Goal: Task Accomplishment & Management: Complete application form

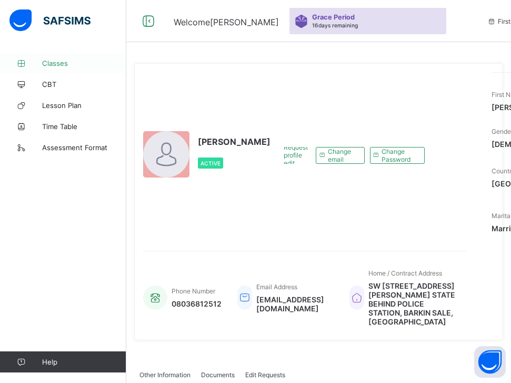
click at [63, 62] on span "Classes" at bounding box center [84, 63] width 84 height 8
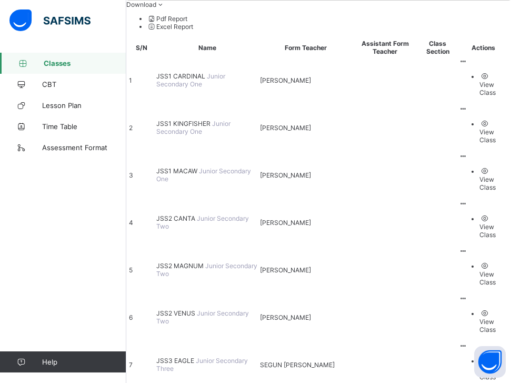
scroll to position [132, 0]
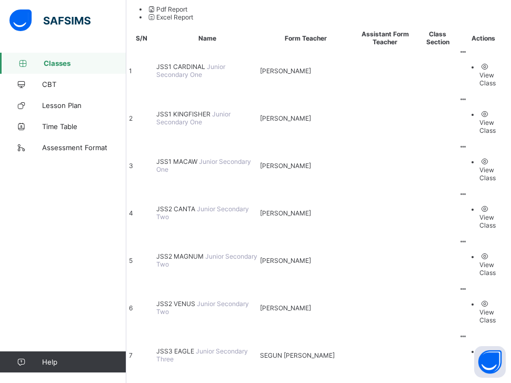
click at [205, 252] on span "JSS2 MAGNUM" at bounding box center [180, 256] width 49 height 8
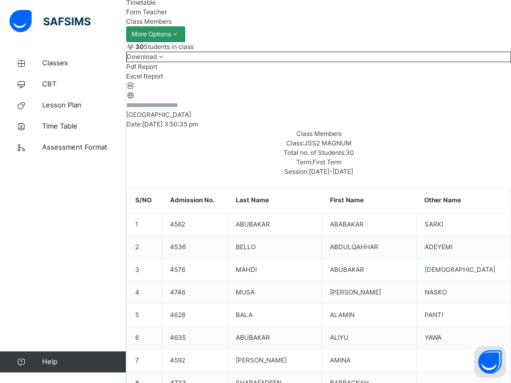
scroll to position [105, 0]
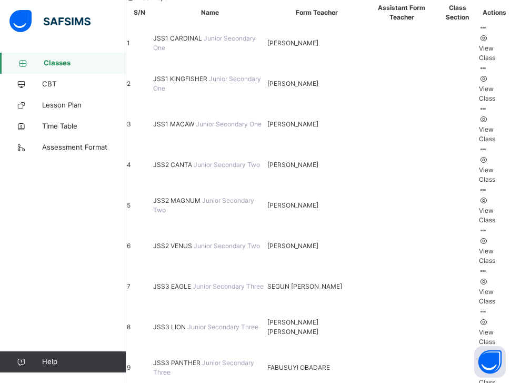
scroll to position [158, 0]
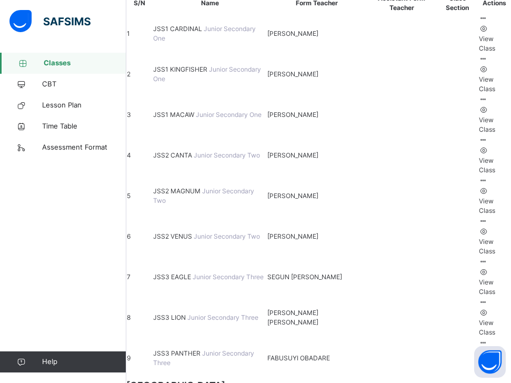
click at [190, 187] on span "JSS2 MAGNUM" at bounding box center [177, 191] width 49 height 8
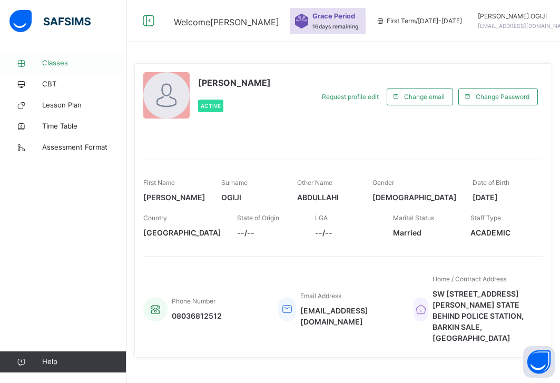
click at [61, 64] on span "Classes" at bounding box center [84, 63] width 84 height 11
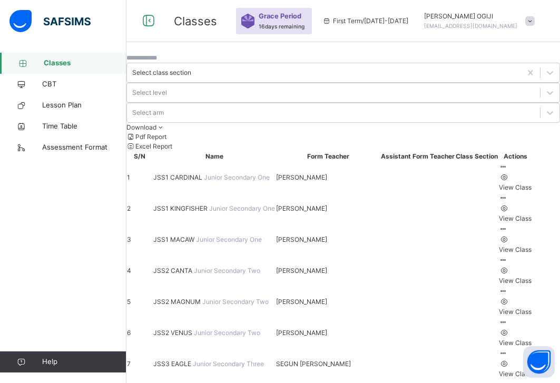
click at [209, 204] on span "JSS1 KINGFISHER" at bounding box center [181, 208] width 56 height 8
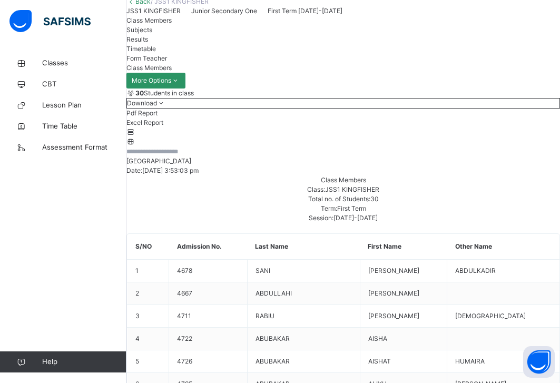
scroll to position [53, 0]
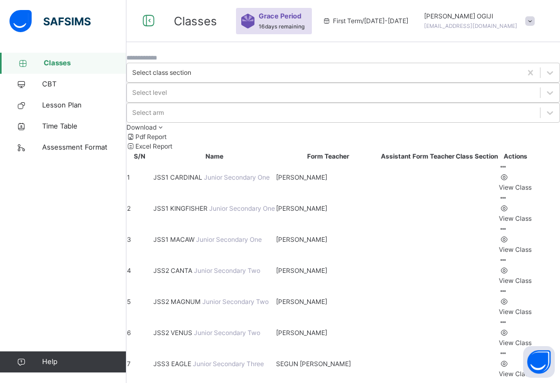
click at [196, 173] on span "JSS1 CARDINAL" at bounding box center [178, 177] width 51 height 8
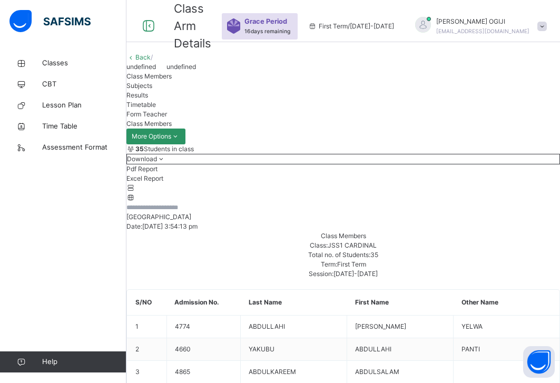
click at [152, 90] on span "Subjects" at bounding box center [139, 86] width 26 height 8
drag, startPoint x: 181, startPoint y: 204, endPoint x: 197, endPoint y: 205, distance: 15.8
click at [198, 81] on div "Class Members" at bounding box center [342, 76] width 433 height 9
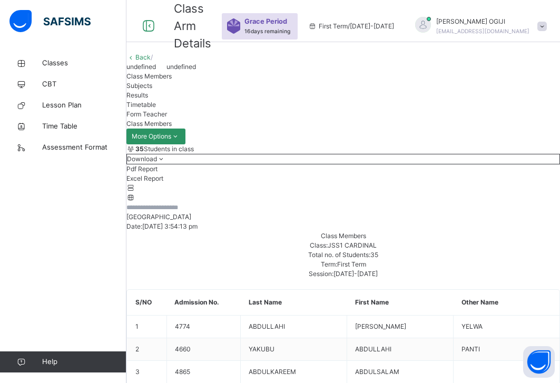
click at [156, 108] on span "Timetable" at bounding box center [140, 105] width 29 height 8
click at [152, 90] on span "Subjects" at bounding box center [139, 86] width 26 height 8
click at [167, 118] on span "Form Teacher" at bounding box center [146, 114] width 41 height 8
click at [45, 61] on span "Classes" at bounding box center [84, 63] width 84 height 11
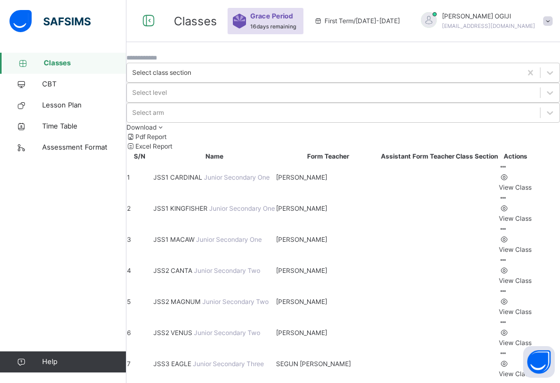
click at [204, 173] on span "JSS1 CARDINAL" at bounding box center [178, 177] width 51 height 8
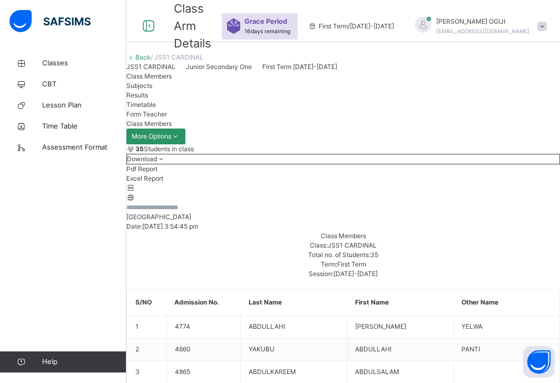
click at [152, 90] on span "Subjects" at bounding box center [139, 86] width 26 height 8
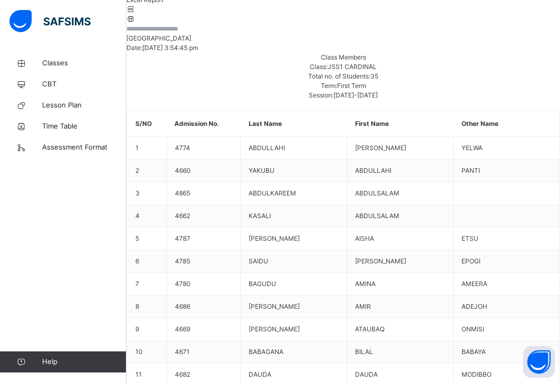
scroll to position [211, 0]
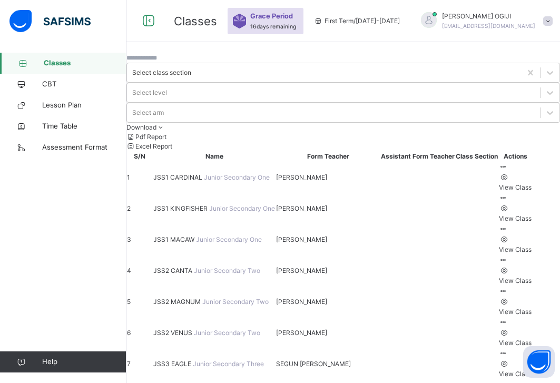
click at [202, 204] on span "JSS1 KINGFISHER" at bounding box center [181, 208] width 56 height 8
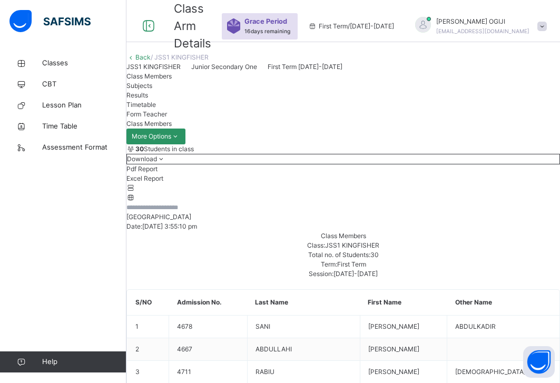
click at [152, 90] on span "Subjects" at bounding box center [139, 86] width 26 height 8
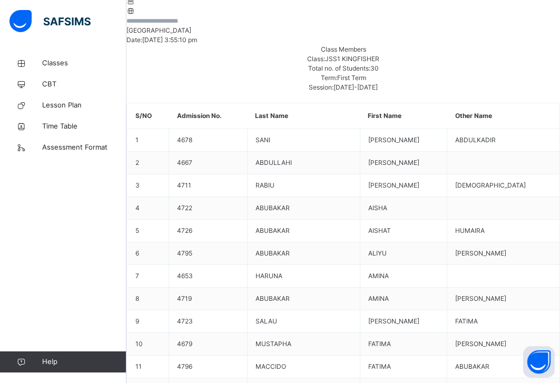
scroll to position [53, 0]
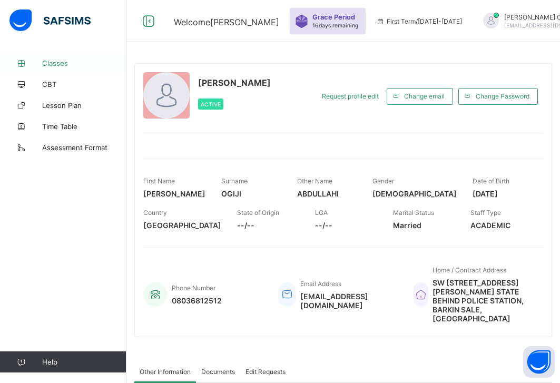
click at [49, 65] on span "Classes" at bounding box center [84, 63] width 84 height 8
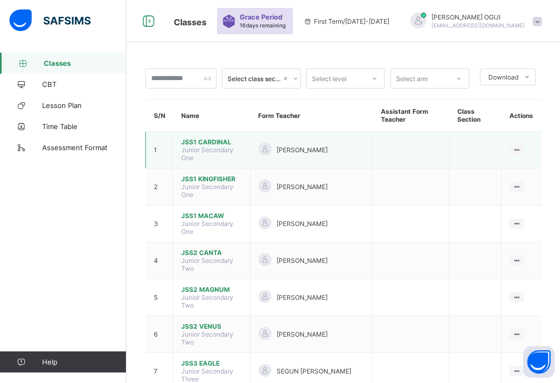
click at [207, 144] on span "JSS1 CARDINAL" at bounding box center [211, 142] width 61 height 8
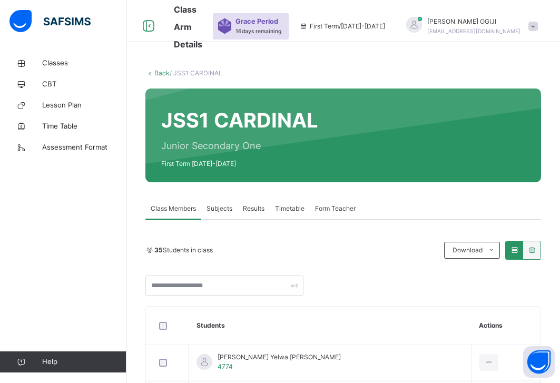
click at [223, 208] on span "Subjects" at bounding box center [219, 208] width 26 height 9
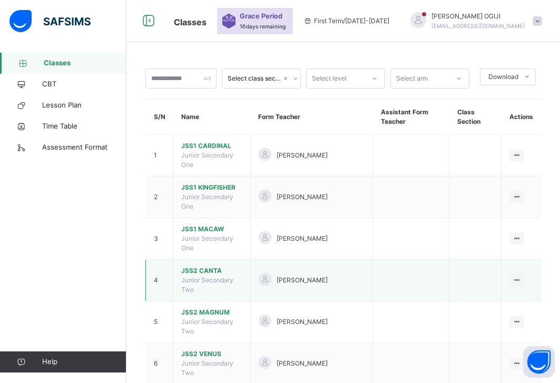
click at [210, 271] on span "JSS2 CANTA" at bounding box center [211, 270] width 61 height 9
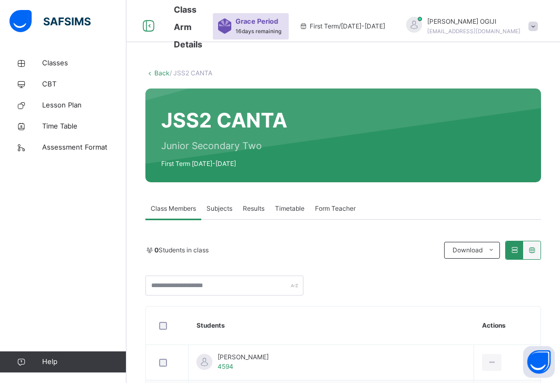
click at [221, 210] on span "Subjects" at bounding box center [219, 208] width 26 height 9
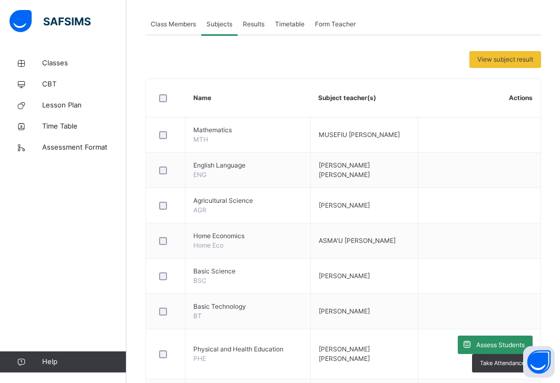
scroll to position [211, 0]
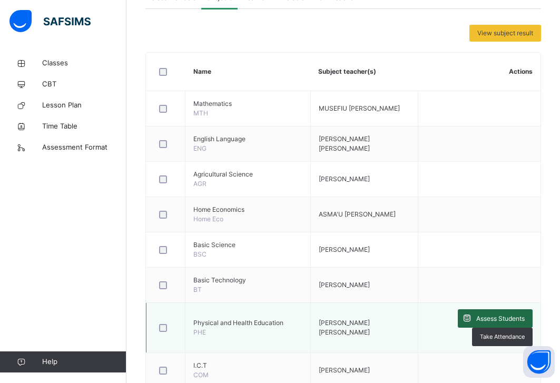
click at [493, 315] on span "Assess Students" at bounding box center [500, 318] width 48 height 9
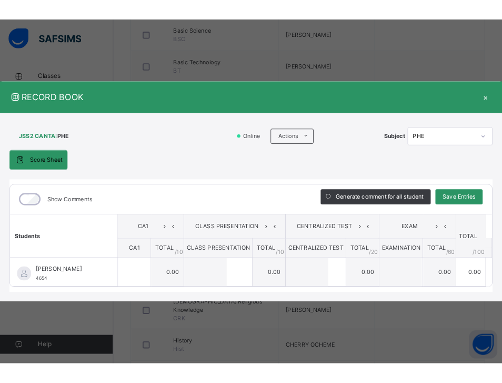
scroll to position [448, 0]
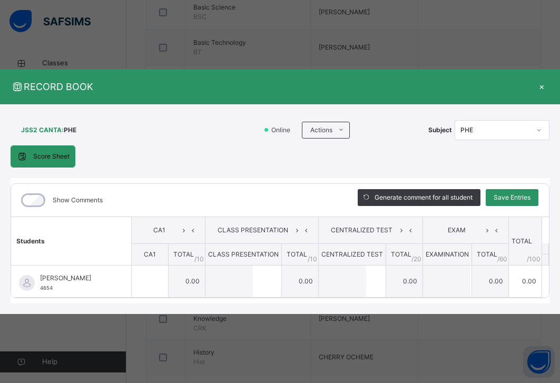
drag, startPoint x: 268, startPoint y: 322, endPoint x: 251, endPoint y: 329, distance: 18.9
click at [251, 354] on div "RECORD BOOK × JSS2 CANTA : PHE Online Actions Download Empty Score Sheet Upload…" at bounding box center [280, 191] width 560 height 383
click at [115, 193] on div "Show Comments" at bounding box center [176, 200] width 331 height 33
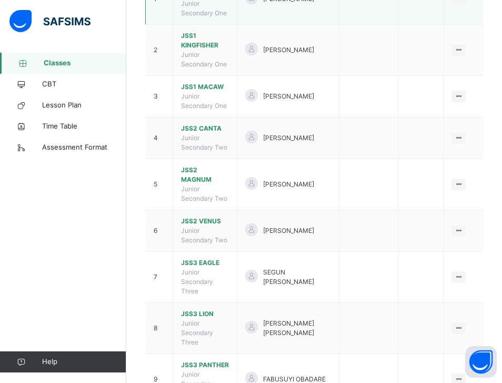
scroll to position [187, 0]
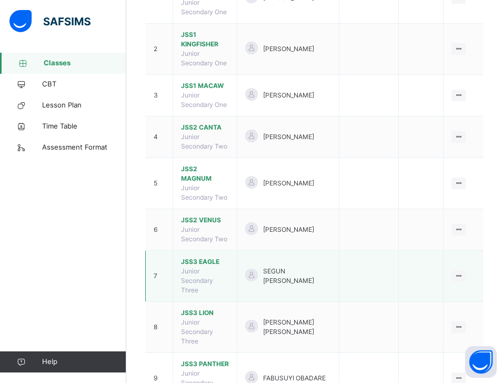
click at [200, 257] on span "JSS3 EAGLE" at bounding box center [205, 261] width 48 height 9
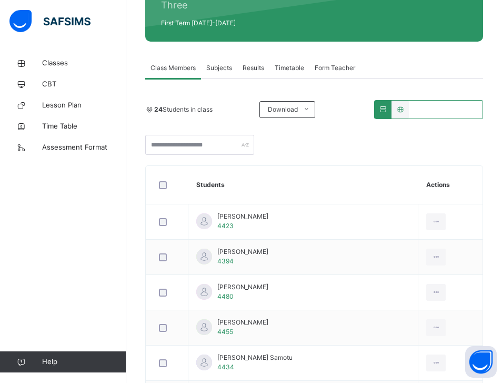
scroll to position [211, 0]
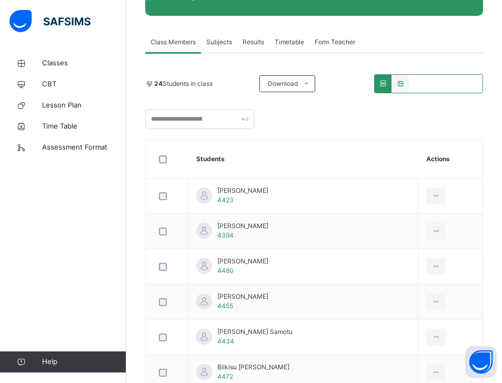
click at [222, 42] on span "Subjects" at bounding box center [219, 41] width 26 height 9
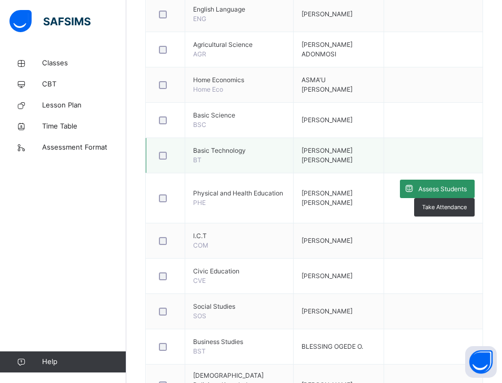
scroll to position [474, 0]
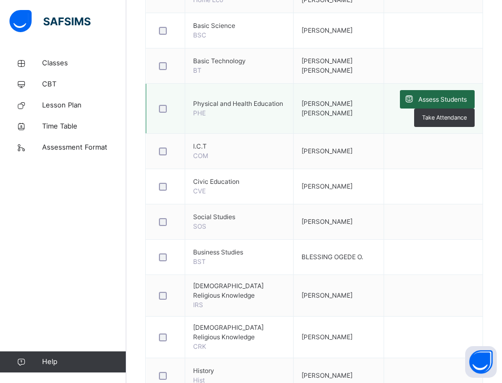
click at [448, 101] on span "Assess Students" at bounding box center [443, 99] width 48 height 9
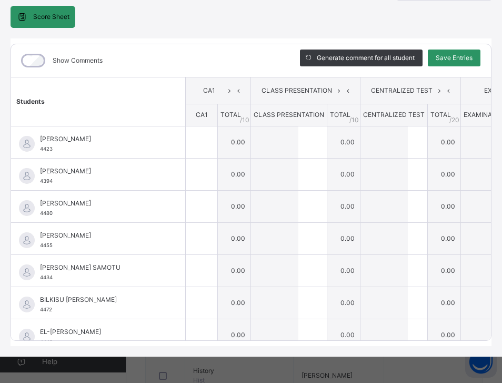
scroll to position [105, 0]
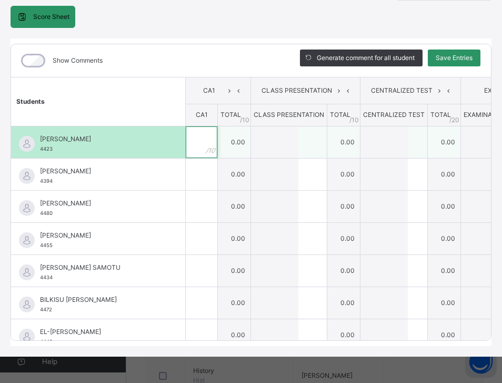
click at [217, 133] on div at bounding box center [202, 142] width 32 height 32
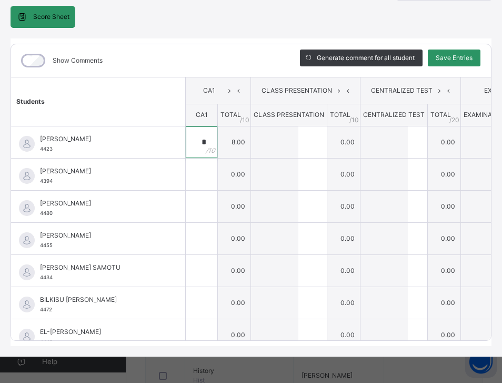
type input "*"
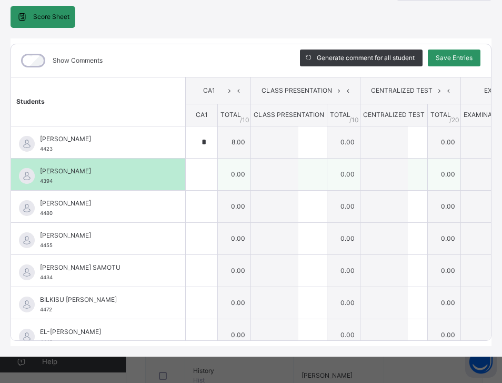
click at [47, 178] on span "4394" at bounding box center [46, 181] width 13 height 6
drag, startPoint x: 54, startPoint y: 171, endPoint x: 39, endPoint y: 171, distance: 15.3
click at [39, 171] on div "[PERSON_NAME] 4394" at bounding box center [98, 174] width 174 height 32
copy span "4394"
click at [214, 170] on input "text" at bounding box center [202, 174] width 32 height 32
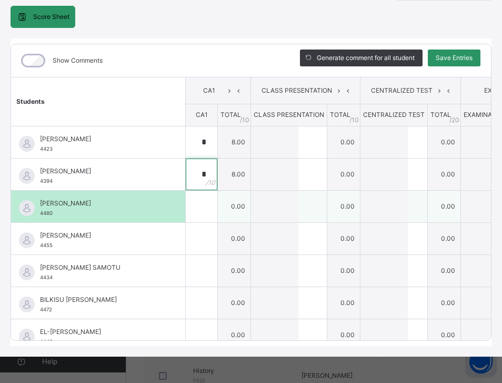
type input "*"
click at [53, 203] on div "[PERSON_NAME] 4480" at bounding box center [101, 207] width 122 height 19
click at [55, 204] on div "[PERSON_NAME] 4480" at bounding box center [101, 207] width 122 height 19
click at [53, 205] on div "[PERSON_NAME] 4480" at bounding box center [101, 207] width 122 height 19
click at [217, 198] on div at bounding box center [202, 207] width 32 height 32
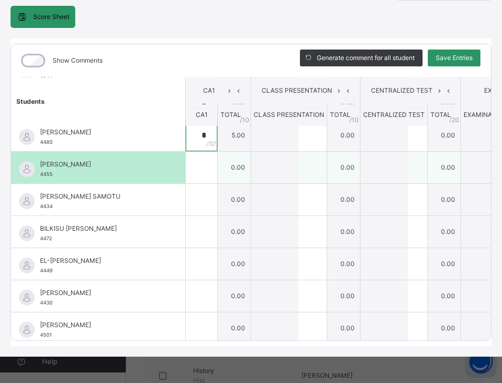
scroll to position [53, 0]
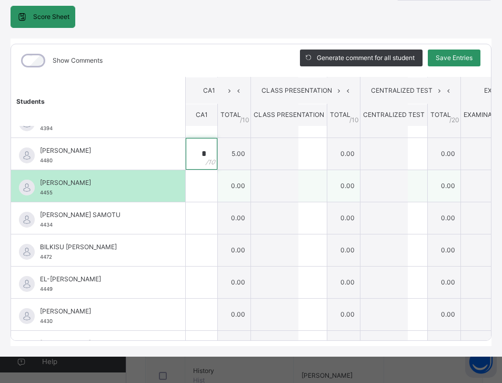
type input "*"
click at [217, 170] on div at bounding box center [202, 186] width 32 height 32
click at [217, 178] on div at bounding box center [202, 186] width 32 height 32
click at [217, 175] on input "text" at bounding box center [202, 186] width 32 height 32
type input "*"
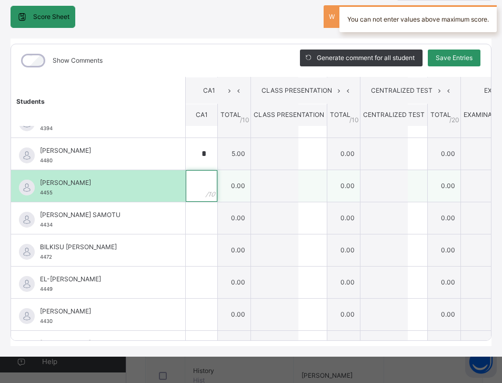
type input "*"
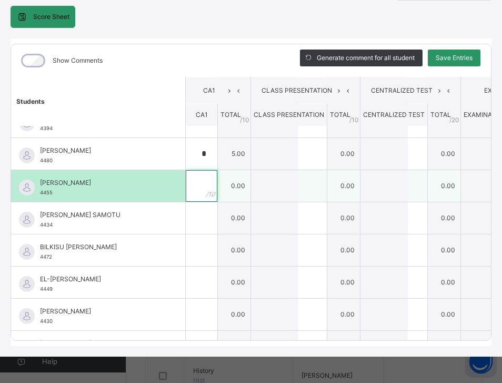
click at [215, 176] on input "text" at bounding box center [202, 186] width 32 height 32
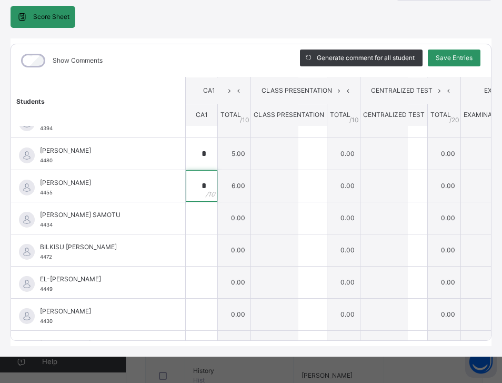
type input "*"
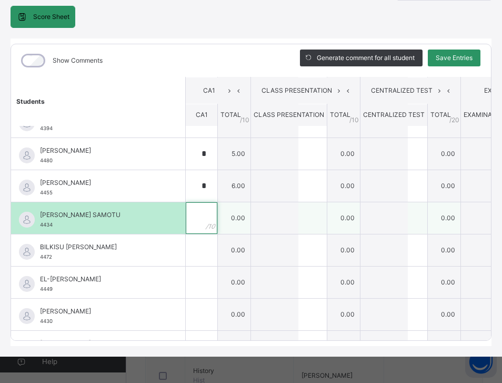
click at [217, 211] on div at bounding box center [202, 218] width 32 height 32
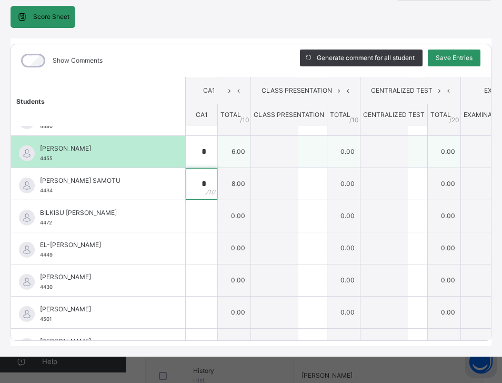
scroll to position [105, 0]
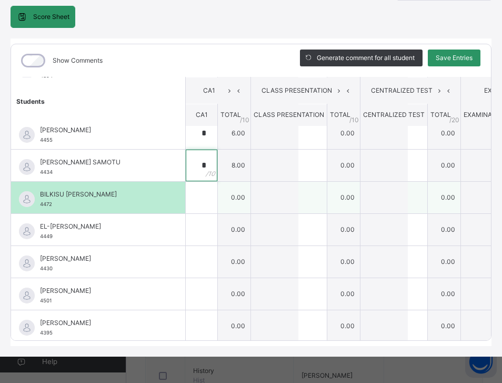
type input "*"
click at [216, 182] on input "text" at bounding box center [202, 198] width 32 height 32
click at [217, 190] on div at bounding box center [202, 198] width 32 height 32
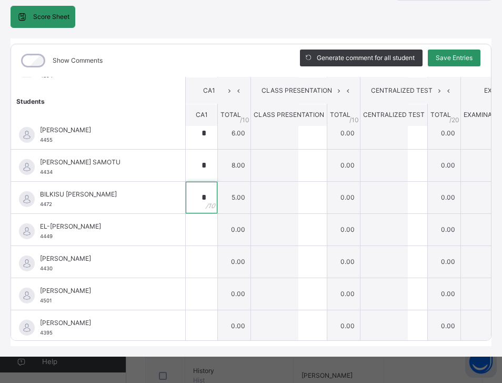
type input "*"
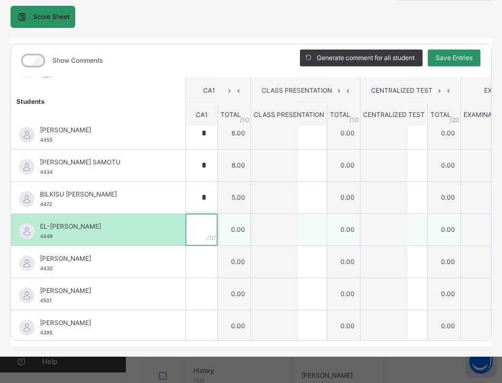
click at [217, 225] on input "text" at bounding box center [202, 230] width 32 height 32
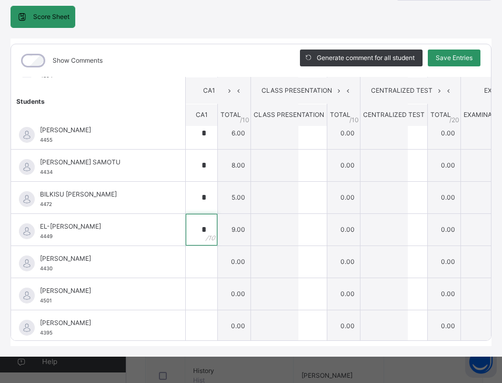
type input "*"
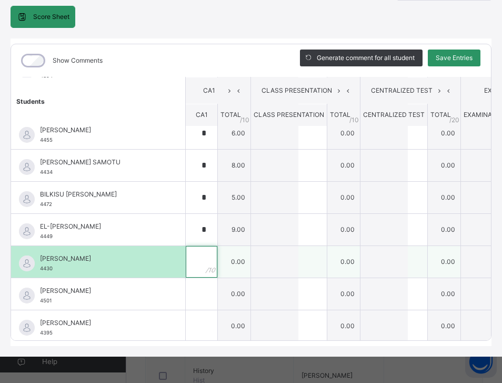
click at [213, 251] on input "text" at bounding box center [202, 262] width 32 height 32
click at [215, 252] on input "text" at bounding box center [202, 262] width 32 height 32
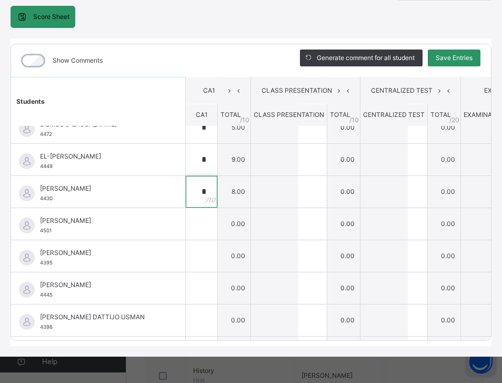
scroll to position [211, 0]
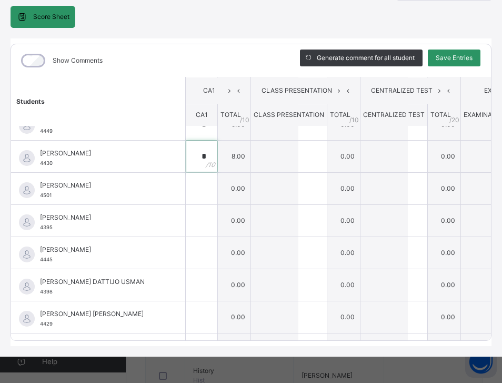
type input "*"
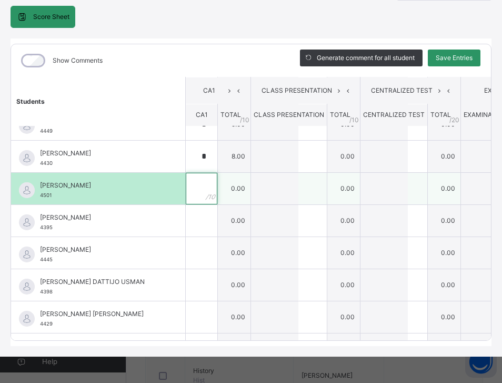
click at [217, 183] on div at bounding box center [202, 189] width 32 height 32
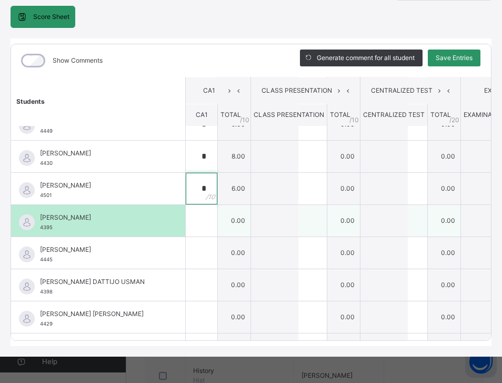
type input "*"
click at [52, 224] on span "4395" at bounding box center [46, 227] width 13 height 6
click at [45, 224] on span "4395" at bounding box center [46, 227] width 13 height 6
drag, startPoint x: 52, startPoint y: 219, endPoint x: 40, endPoint y: 219, distance: 12.1
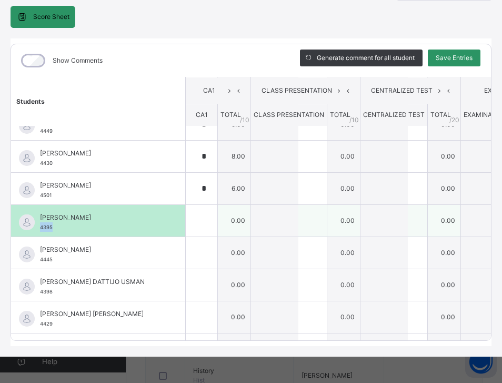
click at [40, 224] on span "4395" at bounding box center [46, 227] width 13 height 6
copy span "4395"
click at [213, 218] on input "text" at bounding box center [202, 221] width 32 height 32
click at [217, 211] on div at bounding box center [202, 221] width 32 height 32
click at [208, 205] on input "text" at bounding box center [202, 221] width 32 height 32
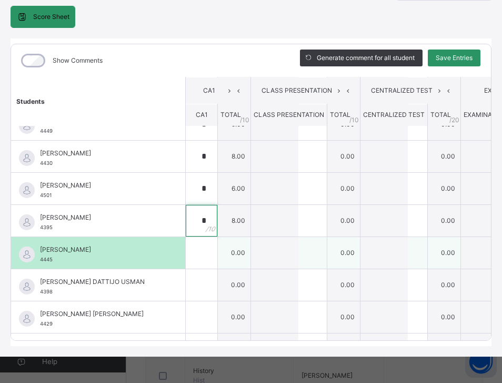
type input "*"
click at [54, 250] on div "[PERSON_NAME] 4445" at bounding box center [101, 254] width 122 height 19
click at [217, 244] on div at bounding box center [202, 253] width 32 height 32
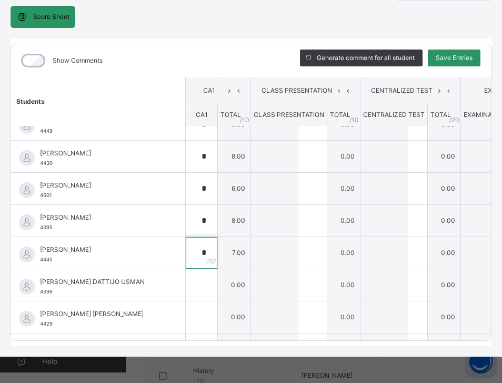
type input "*"
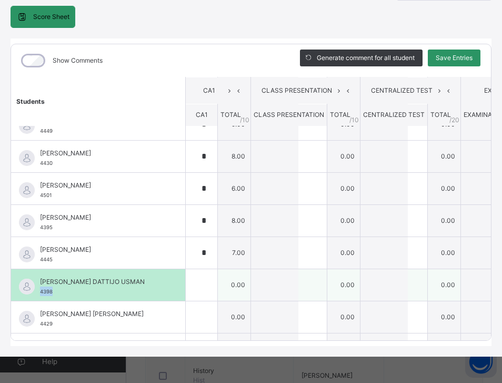
drag, startPoint x: 53, startPoint y: 283, endPoint x: 38, endPoint y: 280, distance: 15.0
click at [38, 280] on div "[PERSON_NAME] USMAN 4398" at bounding box center [98, 285] width 174 height 32
copy span "4398"
click at [215, 269] on input "text" at bounding box center [202, 285] width 32 height 32
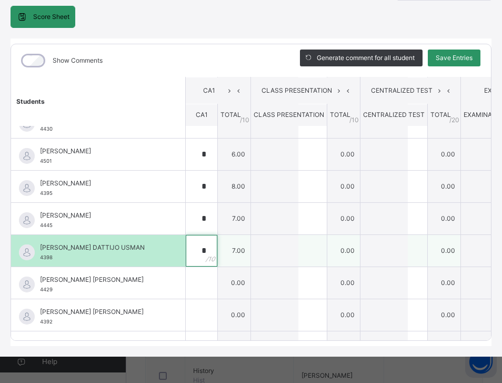
scroll to position [263, 0]
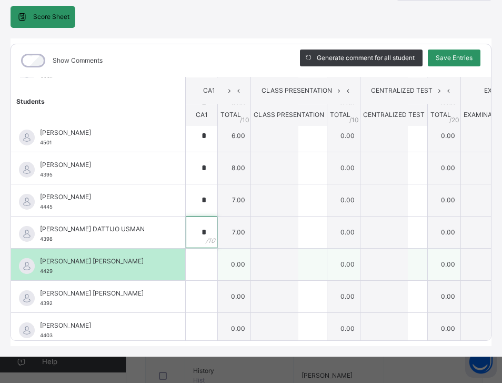
type input "*"
drag, startPoint x: 54, startPoint y: 261, endPoint x: 40, endPoint y: 263, distance: 13.8
click at [40, 263] on div "[PERSON_NAME] [PERSON_NAME] 4429" at bounding box center [101, 265] width 122 height 19
copy span "4429"
click at [215, 255] on input "text" at bounding box center [202, 265] width 32 height 32
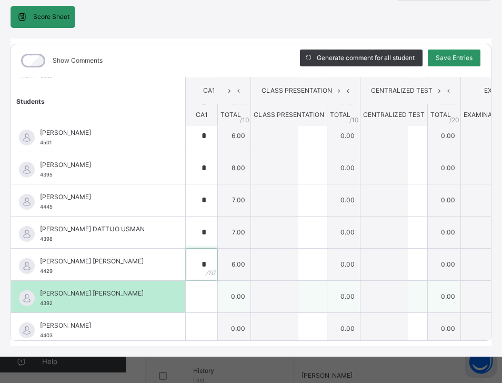
type input "*"
drag, startPoint x: 53, startPoint y: 293, endPoint x: 39, endPoint y: 291, distance: 13.9
click at [39, 291] on div "[PERSON_NAME] 4392" at bounding box center [98, 297] width 174 height 32
copy span "4392"
click at [212, 290] on input "text" at bounding box center [202, 297] width 32 height 32
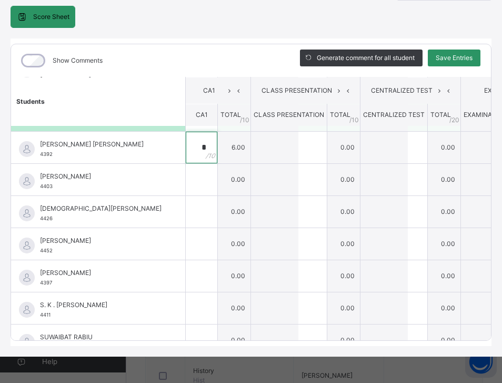
scroll to position [421, 0]
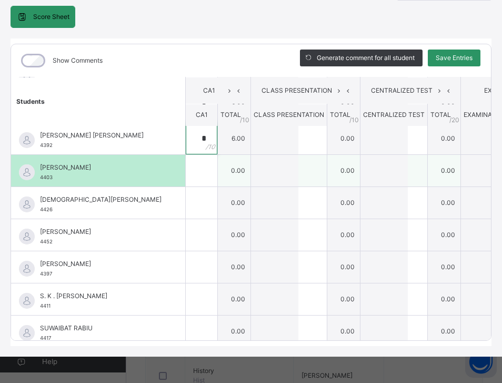
type input "*"
drag, startPoint x: 55, startPoint y: 166, endPoint x: 42, endPoint y: 168, distance: 13.8
click at [42, 168] on div "[PERSON_NAME] 4403" at bounding box center [101, 172] width 122 height 19
copy span "4403"
click at [214, 167] on input "text" at bounding box center [202, 171] width 32 height 32
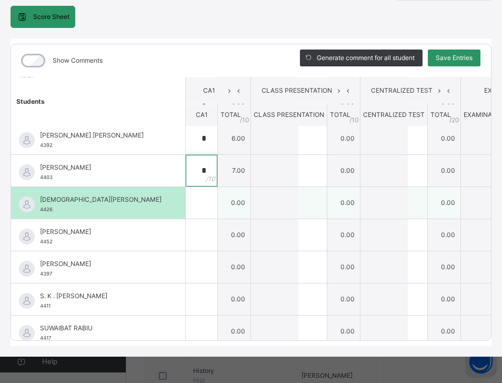
type input "*"
drag, startPoint x: 53, startPoint y: 201, endPoint x: 41, endPoint y: 199, distance: 12.3
click at [41, 199] on div "[DEMOGRAPHIC_DATA][PERSON_NAME] 4426" at bounding box center [101, 204] width 122 height 19
copy span "4426"
click at [216, 197] on input "text" at bounding box center [202, 203] width 32 height 32
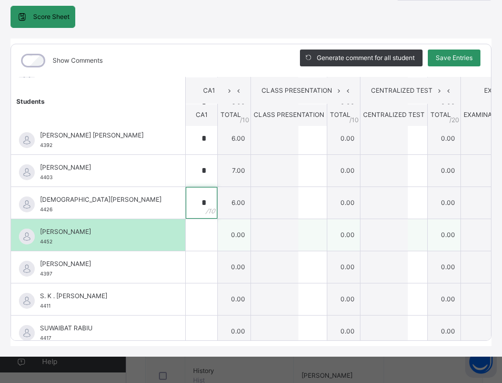
type input "*"
drag, startPoint x: 54, startPoint y: 231, endPoint x: 40, endPoint y: 233, distance: 13.9
click at [40, 233] on div "[PERSON_NAME] 4452" at bounding box center [101, 236] width 122 height 19
copy span "4452"
click at [211, 226] on input "text" at bounding box center [202, 235] width 32 height 32
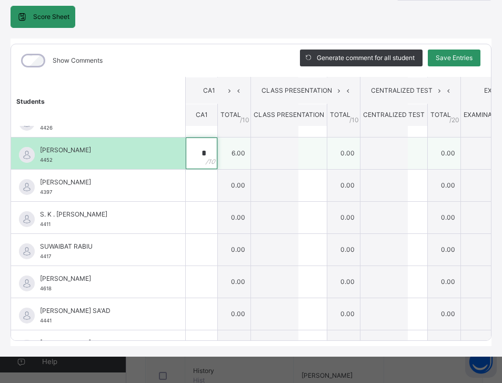
scroll to position [527, 0]
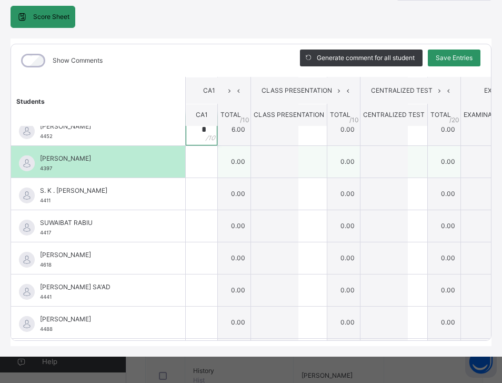
type input "*"
drag, startPoint x: 54, startPoint y: 158, endPoint x: 39, endPoint y: 158, distance: 14.2
click at [39, 158] on div "[PERSON_NAME] 4397" at bounding box center [98, 162] width 174 height 32
copy span "4397"
click at [215, 155] on input "text" at bounding box center [202, 162] width 32 height 32
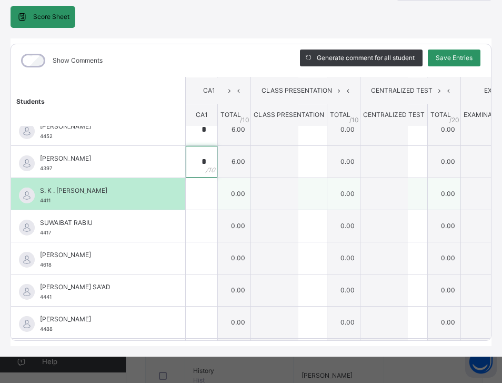
type input "*"
drag, startPoint x: 53, startPoint y: 189, endPoint x: 37, endPoint y: 190, distance: 15.3
click at [37, 190] on div "S. K . [PERSON_NAME] 4411" at bounding box center [98, 194] width 174 height 32
copy span "4411"
click at [214, 187] on input "text" at bounding box center [202, 194] width 32 height 32
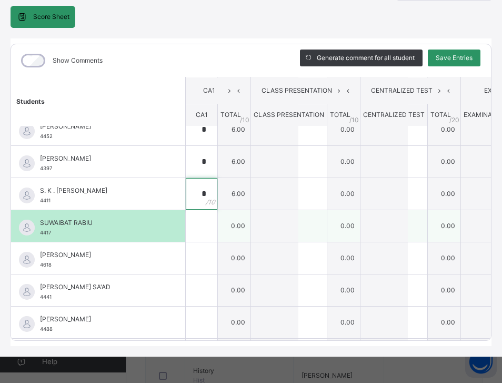
type input "*"
drag, startPoint x: 52, startPoint y: 224, endPoint x: 41, endPoint y: 224, distance: 11.6
click at [41, 224] on div "SUWAIBAT RABIU 4417" at bounding box center [101, 227] width 122 height 19
click at [217, 223] on div at bounding box center [202, 226] width 32 height 32
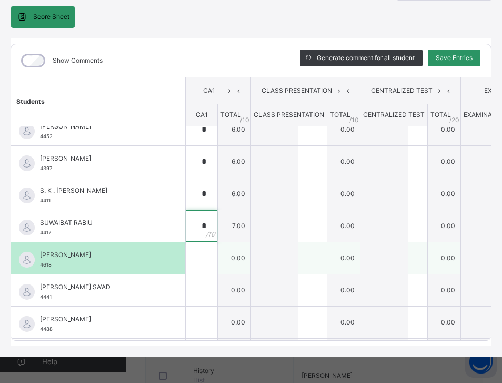
type input "*"
drag, startPoint x: 52, startPoint y: 255, endPoint x: 36, endPoint y: 256, distance: 15.3
click at [36, 257] on div "[PERSON_NAME] 4618" at bounding box center [98, 258] width 174 height 32
click at [72, 256] on div "[PERSON_NAME] 4618" at bounding box center [101, 259] width 122 height 19
click at [103, 250] on span "[PERSON_NAME]" at bounding box center [101, 254] width 122 height 9
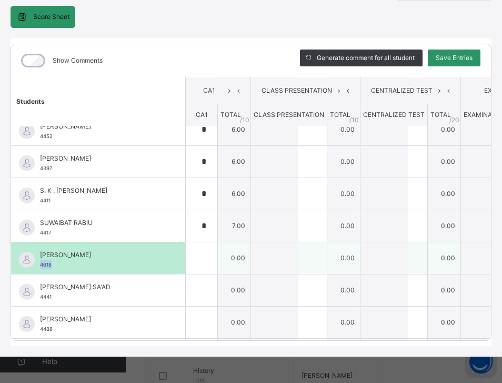
drag, startPoint x: 53, startPoint y: 253, endPoint x: 39, endPoint y: 255, distance: 13.3
click at [39, 255] on div "[PERSON_NAME] 4618" at bounding box center [98, 258] width 174 height 32
click at [217, 255] on div at bounding box center [202, 258] width 32 height 32
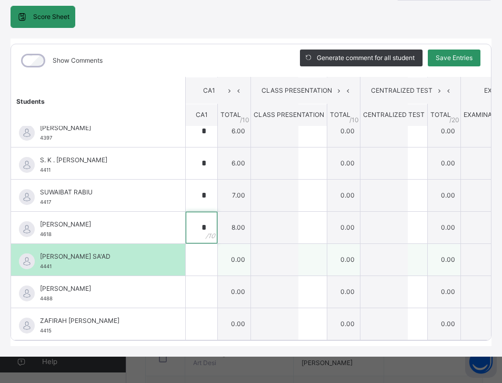
type input "*"
drag, startPoint x: 55, startPoint y: 249, endPoint x: 39, endPoint y: 249, distance: 15.8
click at [39, 249] on div "[PERSON_NAME] SA'AD 4441" at bounding box center [98, 260] width 174 height 32
click at [214, 244] on input "text" at bounding box center [202, 260] width 32 height 32
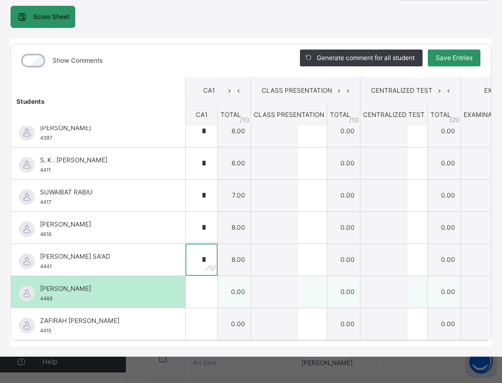
type input "*"
drag, startPoint x: 95, startPoint y: 275, endPoint x: 56, endPoint y: 282, distance: 39.6
click at [93, 284] on div "[PERSON_NAME] 4488" at bounding box center [101, 293] width 122 height 19
click at [52, 295] on span "4488" at bounding box center [46, 298] width 13 height 6
drag, startPoint x: 56, startPoint y: 280, endPoint x: 37, endPoint y: 281, distance: 19.0
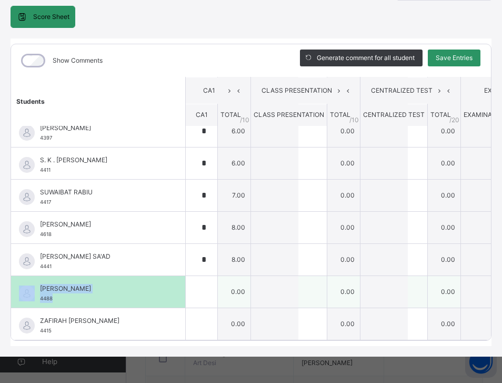
click at [37, 281] on div "[PERSON_NAME] 4488" at bounding box center [98, 292] width 174 height 32
click at [54, 284] on div "[PERSON_NAME] 4488" at bounding box center [101, 293] width 122 height 19
drag, startPoint x: 54, startPoint y: 279, endPoint x: 38, endPoint y: 281, distance: 16.0
click at [38, 281] on div "[PERSON_NAME] 4488" at bounding box center [98, 292] width 174 height 32
click at [55, 284] on div "[PERSON_NAME] 4488" at bounding box center [101, 293] width 122 height 19
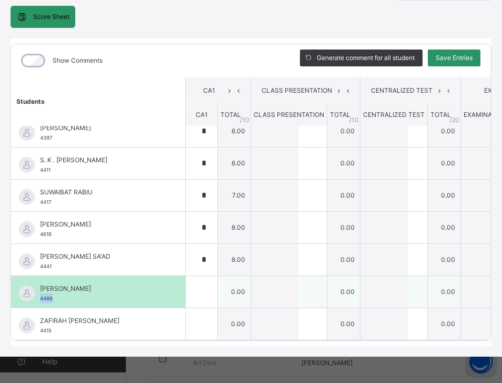
drag, startPoint x: 53, startPoint y: 277, endPoint x: 38, endPoint y: 280, distance: 15.0
click at [38, 280] on div "[PERSON_NAME] 4488" at bounding box center [98, 292] width 174 height 32
click at [58, 284] on div "[PERSON_NAME] 4488" at bounding box center [101, 293] width 122 height 19
drag, startPoint x: 55, startPoint y: 281, endPoint x: 38, endPoint y: 281, distance: 17.4
click at [38, 281] on div "[PERSON_NAME] 4488" at bounding box center [98, 292] width 174 height 32
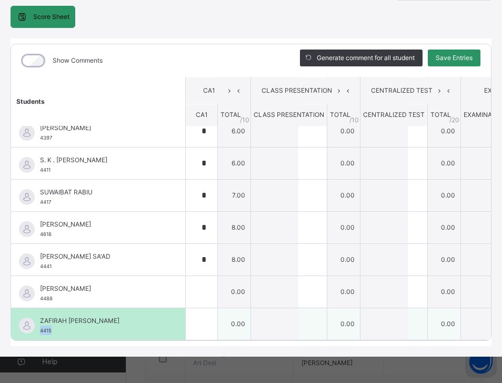
drag, startPoint x: 52, startPoint y: 311, endPoint x: 38, endPoint y: 310, distance: 14.3
click at [38, 310] on div "ZAFIRAH [PERSON_NAME] 4415" at bounding box center [98, 324] width 174 height 32
click at [217, 308] on div at bounding box center [202, 324] width 32 height 32
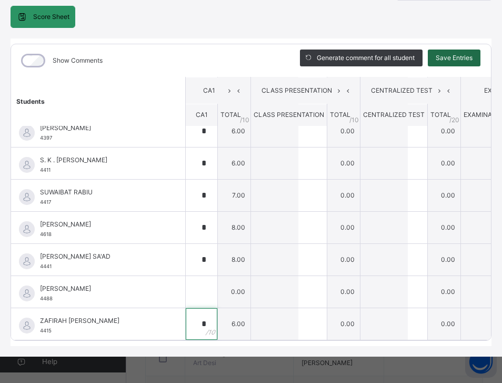
type input "*"
click at [473, 53] on span "Save Entries" at bounding box center [454, 57] width 37 height 9
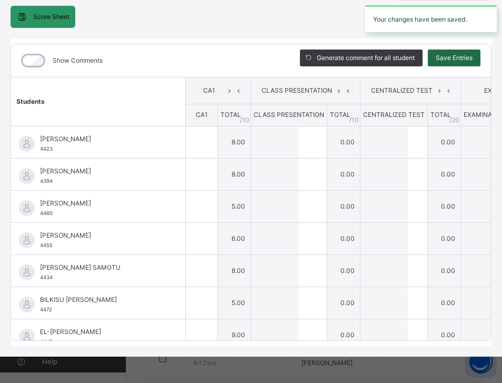
type input "*"
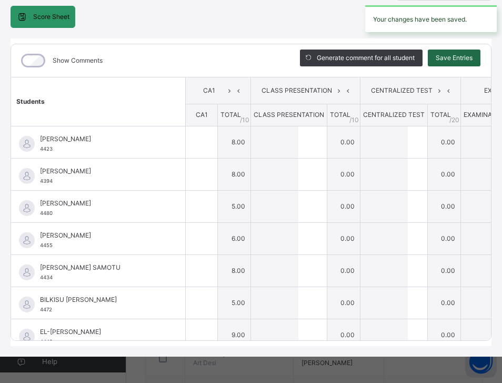
type input "*"
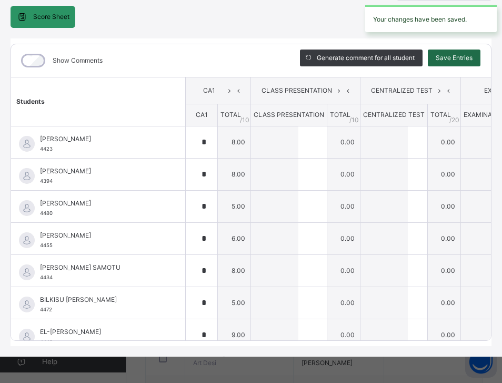
type input "*"
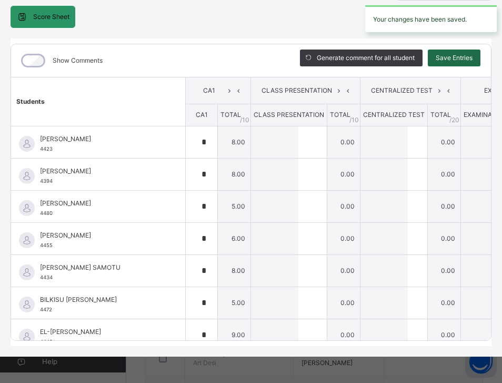
type input "*"
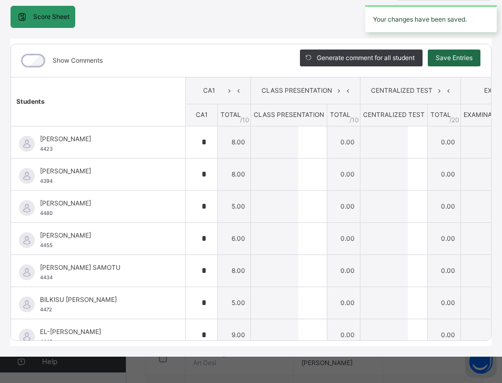
type input "*"
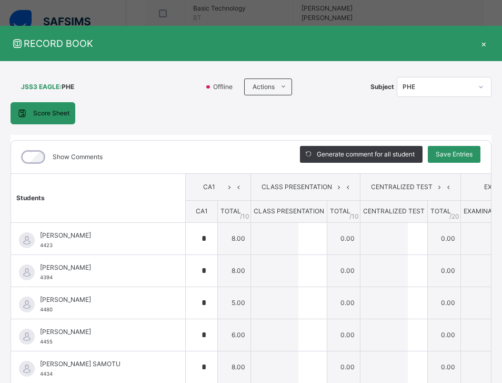
scroll to position [0, 0]
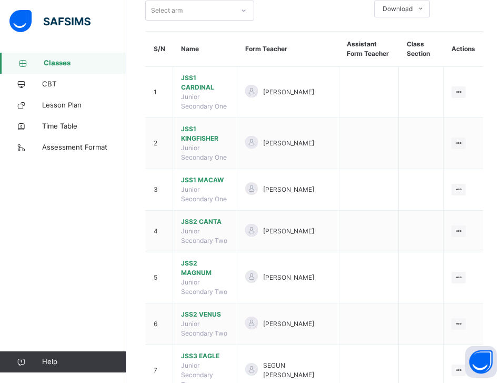
scroll to position [105, 0]
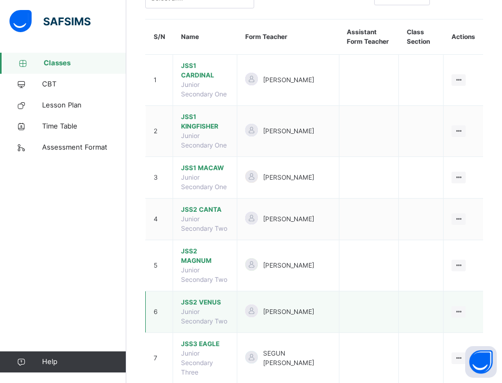
click at [206, 297] on span "JSS2 VENUS" at bounding box center [205, 301] width 48 height 9
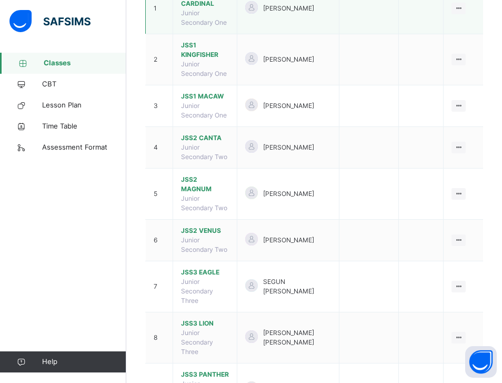
scroll to position [187, 0]
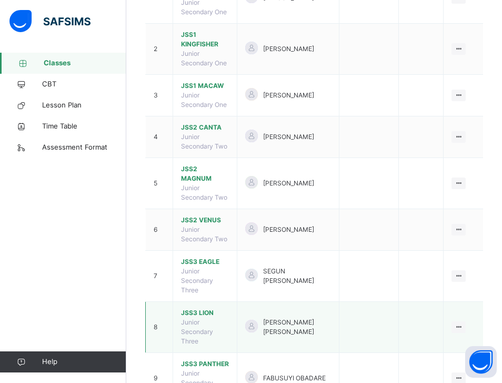
click at [202, 308] on span "JSS3 LION" at bounding box center [205, 312] width 48 height 9
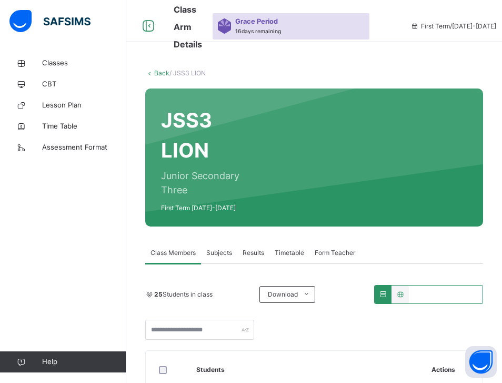
click at [216, 256] on span "Subjects" at bounding box center [219, 252] width 26 height 9
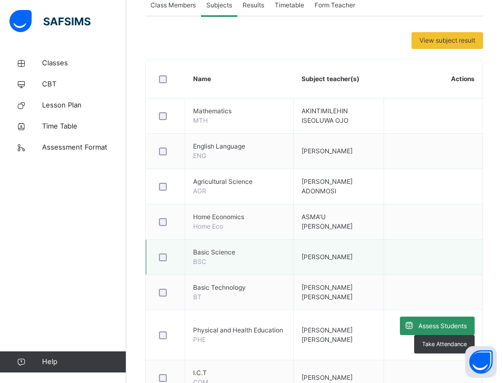
scroll to position [263, 0]
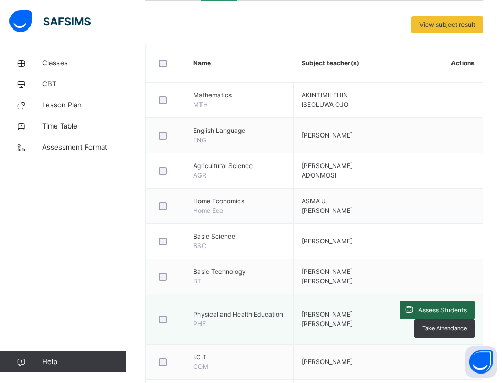
click at [433, 305] on span "Assess Students" at bounding box center [443, 309] width 48 height 9
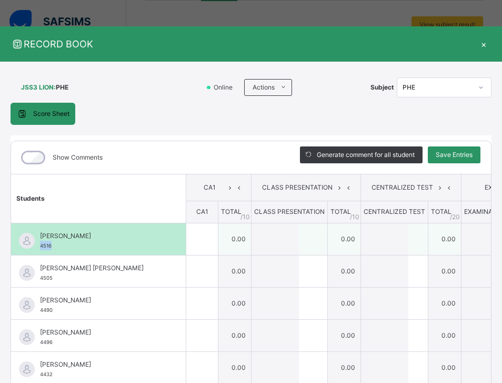
drag, startPoint x: 52, startPoint y: 245, endPoint x: 39, endPoint y: 247, distance: 12.9
click at [39, 247] on div "[PERSON_NAME] [PERSON_NAME] 4516" at bounding box center [98, 239] width 175 height 32
click at [186, 240] on input "text" at bounding box center [202, 239] width 32 height 32
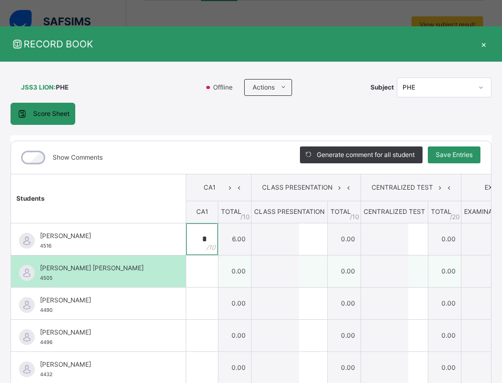
type input "*"
click at [56, 279] on div "[PERSON_NAME] [PERSON_NAME] 4505" at bounding box center [101, 272] width 122 height 19
drag, startPoint x: 54, startPoint y: 279, endPoint x: 39, endPoint y: 280, distance: 14.3
click at [39, 280] on div "[PERSON_NAME] [PERSON_NAME] 4505" at bounding box center [98, 271] width 175 height 32
click at [106, 269] on span "[PERSON_NAME] [PERSON_NAME]" at bounding box center [101, 267] width 122 height 9
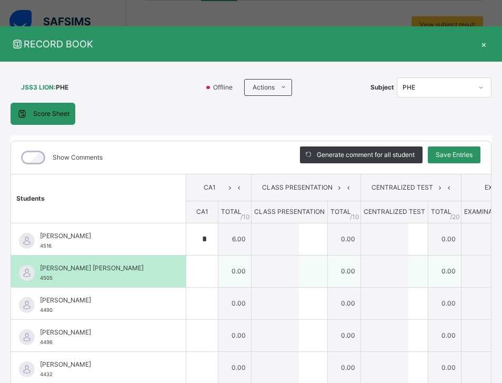
click at [102, 266] on span "[PERSON_NAME] [PERSON_NAME]" at bounding box center [101, 267] width 122 height 9
click at [103, 266] on span "[PERSON_NAME] [PERSON_NAME]" at bounding box center [101, 267] width 122 height 9
drag, startPoint x: 105, startPoint y: 267, endPoint x: 38, endPoint y: 263, distance: 67.0
click at [38, 263] on div "[PERSON_NAME] [PERSON_NAME] 4505" at bounding box center [98, 271] width 175 height 32
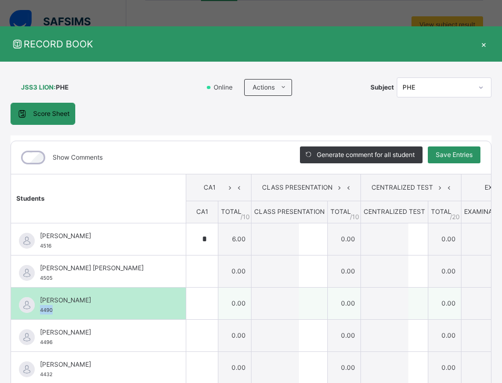
drag, startPoint x: 54, startPoint y: 308, endPoint x: 41, endPoint y: 309, distance: 13.7
click at [41, 309] on div "[PERSON_NAME] 4490" at bounding box center [101, 304] width 122 height 19
click at [52, 312] on span "4490" at bounding box center [46, 310] width 13 height 6
click at [191, 306] on div at bounding box center [202, 303] width 32 height 32
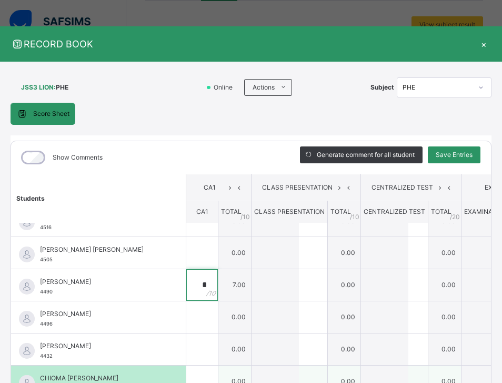
scroll to position [0, 0]
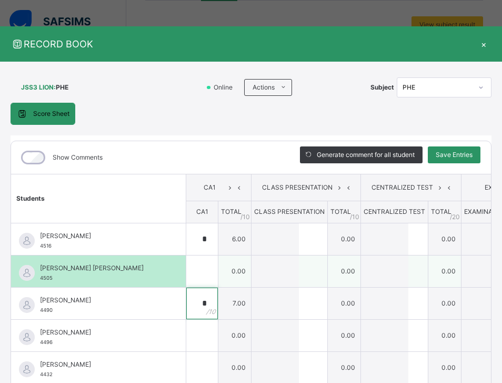
type input "*"
click at [53, 279] on div "[PERSON_NAME] [PERSON_NAME] 4505" at bounding box center [101, 272] width 122 height 19
drag, startPoint x: 53, startPoint y: 279, endPoint x: 41, endPoint y: 279, distance: 12.6
click at [41, 279] on div "[PERSON_NAME] [PERSON_NAME] 4505" at bounding box center [101, 272] width 122 height 19
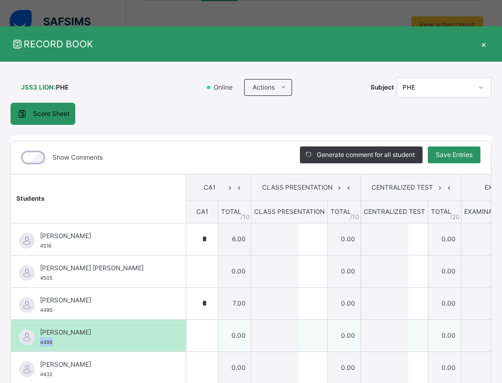
drag, startPoint x: 53, startPoint y: 342, endPoint x: 39, endPoint y: 342, distance: 13.7
click at [39, 342] on div "[PERSON_NAME] 4496" at bounding box center [98, 336] width 175 height 32
click at [187, 335] on div at bounding box center [202, 336] width 32 height 32
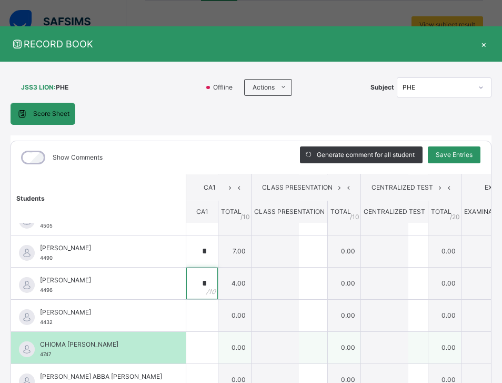
scroll to position [105, 0]
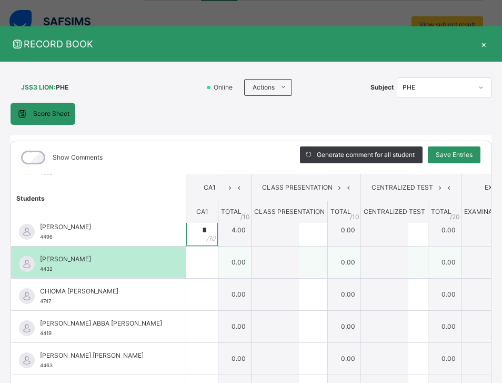
type input "*"
drag, startPoint x: 54, startPoint y: 269, endPoint x: 38, endPoint y: 270, distance: 15.3
click at [38, 270] on div "[PERSON_NAME] 4432" at bounding box center [98, 262] width 175 height 32
click at [186, 264] on input "text" at bounding box center [202, 262] width 32 height 32
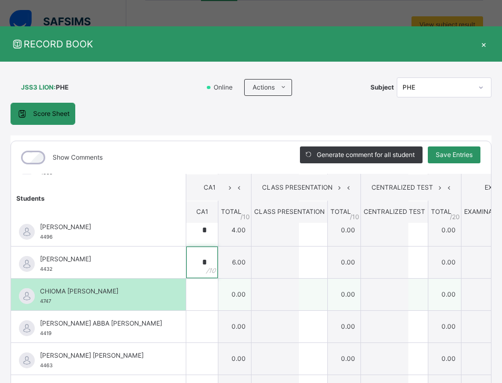
type input "*"
drag, startPoint x: 54, startPoint y: 300, endPoint x: 39, endPoint y: 300, distance: 15.3
click at [39, 300] on div "CHIOMA [PERSON_NAME] 4747" at bounding box center [98, 295] width 175 height 32
click at [186, 299] on input "text" at bounding box center [202, 295] width 32 height 32
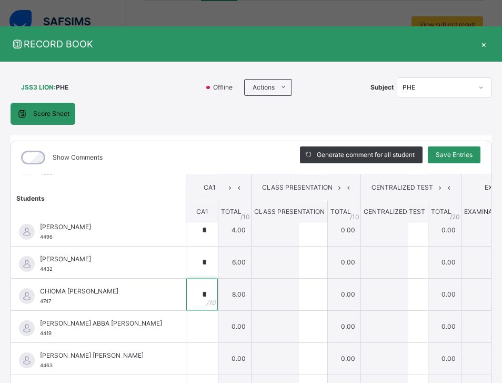
type input "*"
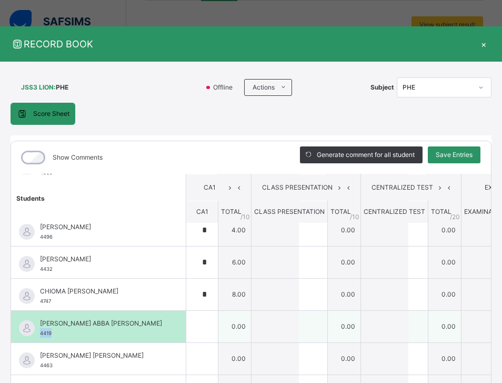
drag, startPoint x: 54, startPoint y: 334, endPoint x: 37, endPoint y: 334, distance: 16.9
click at [37, 334] on div "[PERSON_NAME] ABBA [PERSON_NAME] 4419" at bounding box center [98, 327] width 175 height 32
click at [186, 332] on input "text" at bounding box center [202, 327] width 32 height 32
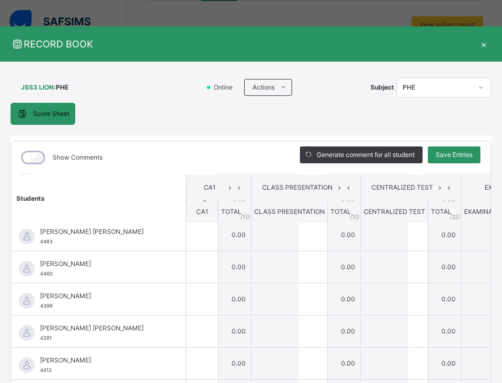
scroll to position [211, 0]
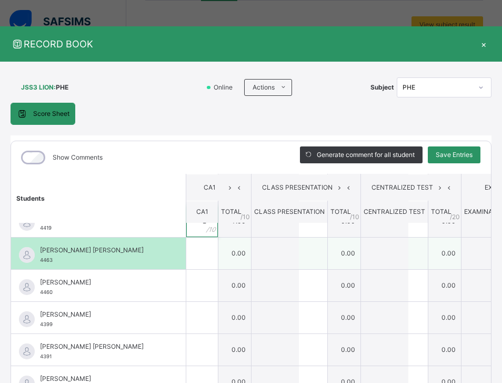
type input "*"
drag, startPoint x: 53, startPoint y: 260, endPoint x: 39, endPoint y: 263, distance: 14.0
click at [39, 263] on div "[PERSON_NAME] [PERSON_NAME] 4463" at bounding box center [98, 253] width 175 height 32
click at [186, 254] on input "text" at bounding box center [202, 253] width 32 height 32
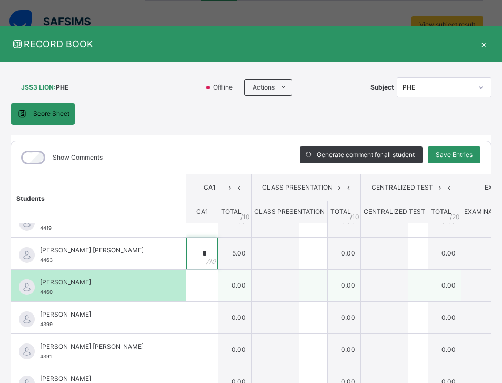
type input "*"
drag, startPoint x: 53, startPoint y: 293, endPoint x: 35, endPoint y: 294, distance: 17.4
click at [35, 294] on div "[PERSON_NAME] 4460" at bounding box center [98, 286] width 175 height 32
click at [60, 292] on div "[PERSON_NAME] 4460" at bounding box center [101, 286] width 122 height 19
drag, startPoint x: 54, startPoint y: 291, endPoint x: 41, endPoint y: 292, distance: 13.8
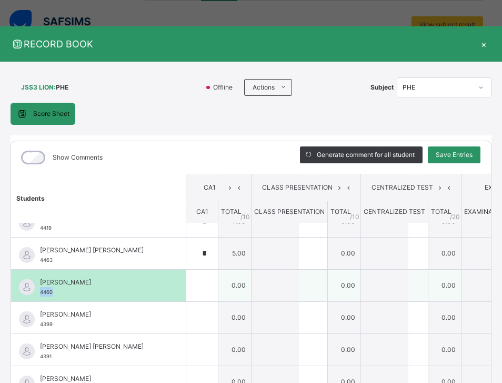
click at [41, 292] on div "[PERSON_NAME] 4460" at bounding box center [101, 286] width 122 height 19
click at [186, 283] on input "text" at bounding box center [202, 286] width 32 height 32
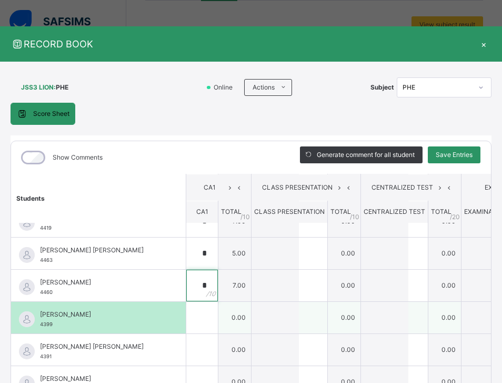
type input "*"
drag, startPoint x: 55, startPoint y: 325, endPoint x: 38, endPoint y: 324, distance: 16.4
click at [38, 324] on div "[PERSON_NAME] 4399" at bounding box center [98, 318] width 175 height 32
drag, startPoint x: 142, startPoint y: 314, endPoint x: 38, endPoint y: 309, distance: 103.8
click at [38, 309] on div "[PERSON_NAME] 4399" at bounding box center [98, 318] width 175 height 32
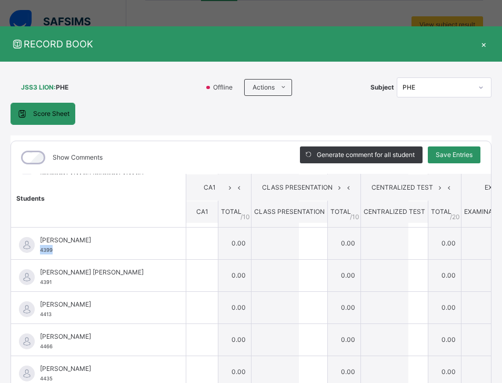
scroll to position [310, 0]
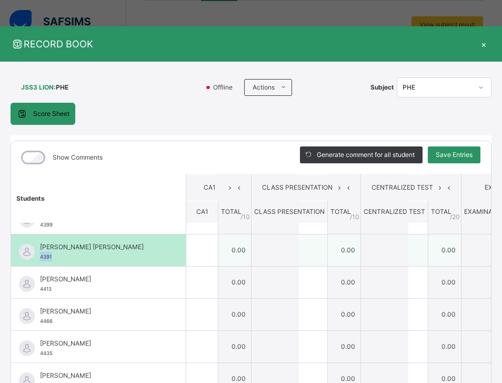
drag, startPoint x: 52, startPoint y: 256, endPoint x: 37, endPoint y: 261, distance: 15.0
click at [37, 261] on div "[PERSON_NAME] [PERSON_NAME] 4391" at bounding box center [98, 250] width 175 height 32
click at [187, 254] on div at bounding box center [202, 250] width 32 height 32
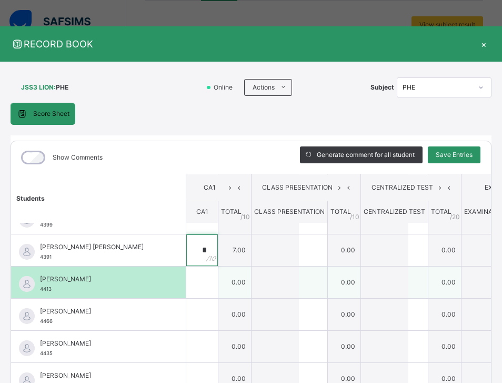
type input "*"
drag, startPoint x: 53, startPoint y: 289, endPoint x: 38, endPoint y: 290, distance: 15.3
click at [38, 290] on div "[PERSON_NAME] 4413" at bounding box center [98, 282] width 175 height 32
click at [186, 287] on input "text" at bounding box center [202, 282] width 32 height 32
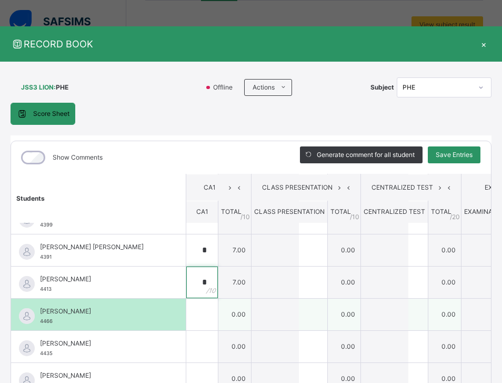
type input "*"
drag, startPoint x: 54, startPoint y: 320, endPoint x: 38, endPoint y: 322, distance: 16.0
click at [38, 322] on div "HAUWA HIBBATULLAH MAIKANO 4466" at bounding box center [98, 315] width 175 height 32
click at [186, 309] on input "text" at bounding box center [202, 315] width 32 height 32
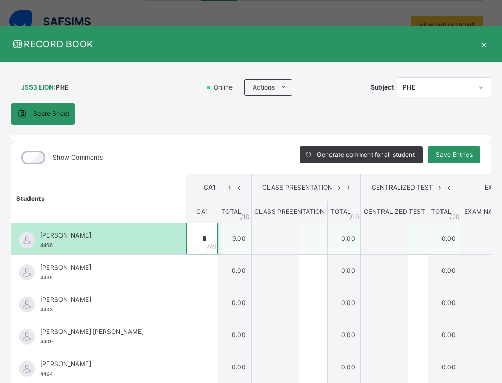
scroll to position [415, 0]
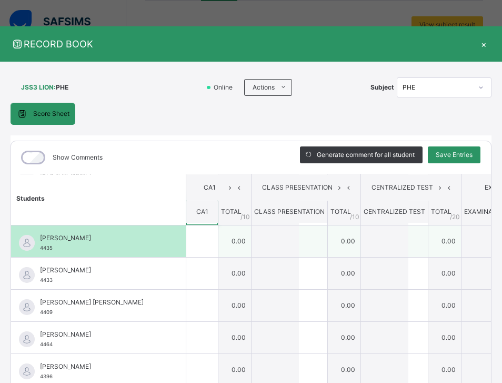
type input "*"
drag, startPoint x: 53, startPoint y: 248, endPoint x: 39, endPoint y: 245, distance: 14.5
click at [39, 245] on div "[PERSON_NAME] 4435" at bounding box center [98, 241] width 175 height 32
click at [186, 247] on input "text" at bounding box center [202, 241] width 32 height 32
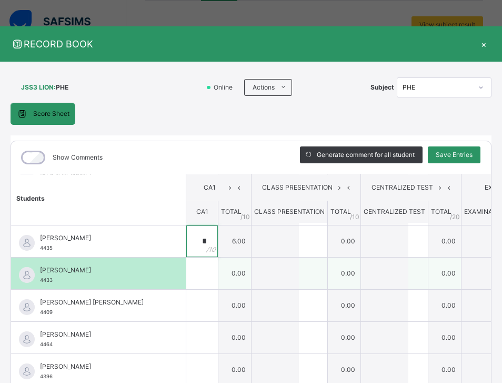
type input "*"
drag, startPoint x: 54, startPoint y: 281, endPoint x: 39, endPoint y: 281, distance: 14.7
click at [39, 281] on div "[PERSON_NAME] 4433" at bounding box center [98, 273] width 175 height 32
click at [186, 277] on div at bounding box center [202, 273] width 32 height 32
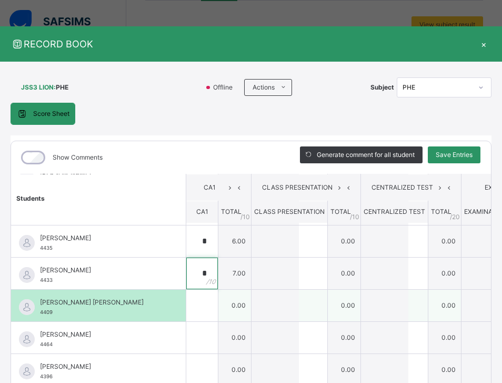
type input "*"
drag, startPoint x: 55, startPoint y: 312, endPoint x: 39, endPoint y: 312, distance: 16.3
click at [39, 312] on div "[PERSON_NAME] [PERSON_NAME] 4409" at bounding box center [98, 306] width 175 height 32
click at [186, 304] on input "text" at bounding box center [202, 306] width 32 height 32
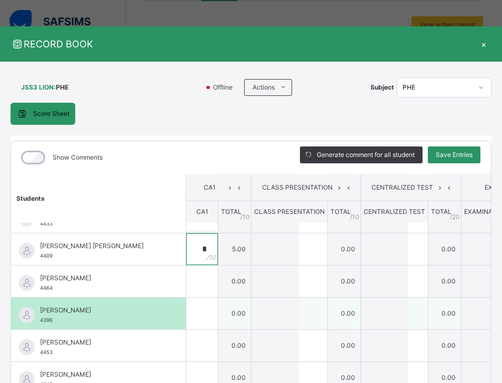
scroll to position [521, 0]
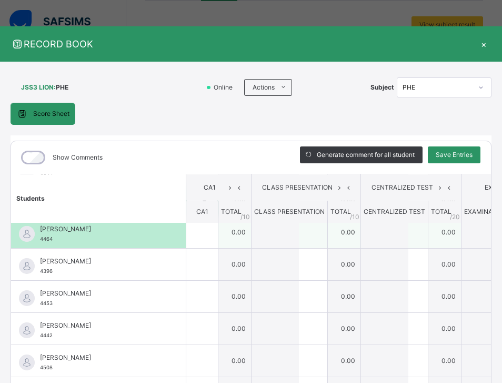
type input "*"
drag, startPoint x: 54, startPoint y: 238, endPoint x: 41, endPoint y: 240, distance: 12.7
click at [41, 240] on div "[PERSON_NAME] 4464" at bounding box center [101, 233] width 122 height 19
click at [186, 240] on input "text" at bounding box center [202, 232] width 32 height 32
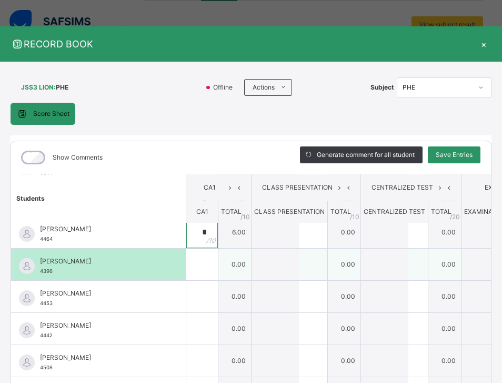
type input "*"
drag, startPoint x: 54, startPoint y: 271, endPoint x: 39, endPoint y: 270, distance: 14.8
click at [37, 270] on div "[PERSON_NAME] 4396" at bounding box center [98, 265] width 175 height 32
click at [186, 269] on input "text" at bounding box center [202, 265] width 32 height 32
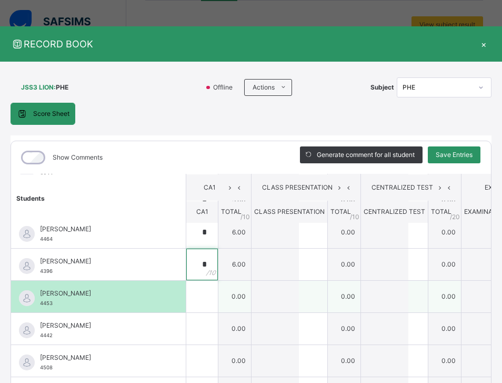
type input "*"
drag, startPoint x: 54, startPoint y: 304, endPoint x: 41, endPoint y: 304, distance: 13.2
click at [41, 304] on div "[PERSON_NAME] 4453" at bounding box center [101, 298] width 122 height 19
click at [186, 296] on input "text" at bounding box center [202, 297] width 32 height 32
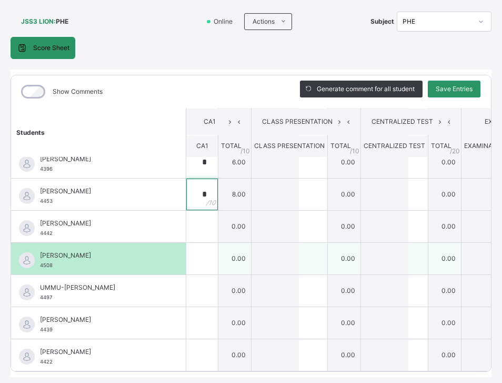
scroll to position [105, 0]
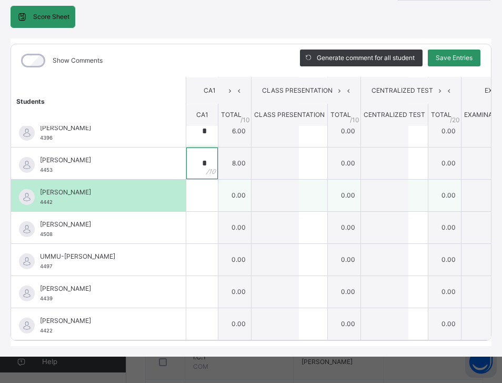
type input "*"
drag, startPoint x: 52, startPoint y: 183, endPoint x: 39, endPoint y: 184, distance: 12.2
click at [39, 185] on div "[PERSON_NAME] 4442" at bounding box center [98, 196] width 175 height 32
click at [186, 184] on input "text" at bounding box center [202, 196] width 32 height 32
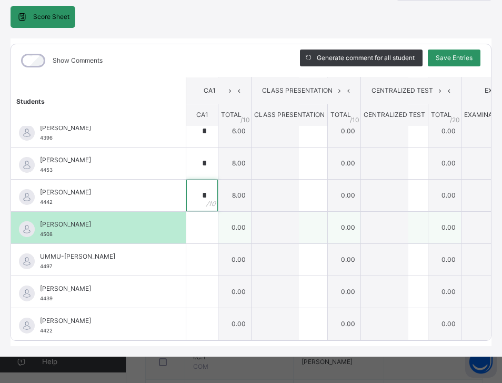
type input "*"
drag, startPoint x: 54, startPoint y: 214, endPoint x: 39, endPoint y: 220, distance: 15.7
click at [39, 220] on div "[PERSON_NAME] 4508" at bounding box center [98, 228] width 175 height 32
click at [186, 212] on input "text" at bounding box center [202, 228] width 32 height 32
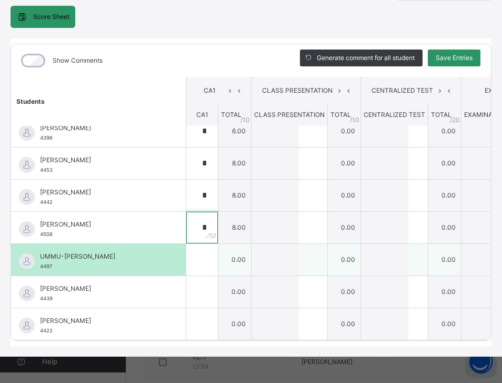
type input "*"
drag, startPoint x: 53, startPoint y: 247, endPoint x: 39, endPoint y: 249, distance: 14.3
click at [39, 249] on div "UMMU-[PERSON_NAME] DADA 4497" at bounding box center [98, 260] width 175 height 32
click at [186, 244] on div at bounding box center [202, 260] width 32 height 32
type input "*"
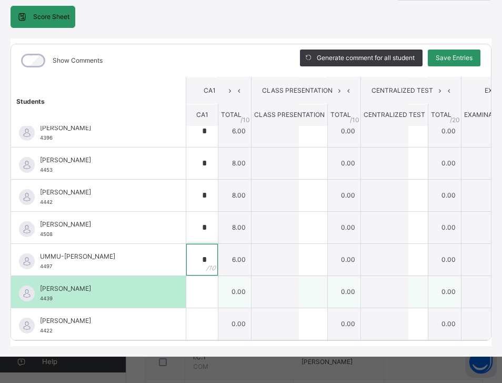
type input "*"
drag, startPoint x: 54, startPoint y: 281, endPoint x: 39, endPoint y: 280, distance: 14.3
click at [39, 280] on div "[PERSON_NAME] 4439" at bounding box center [98, 292] width 175 height 32
click at [190, 276] on div at bounding box center [202, 292] width 32 height 32
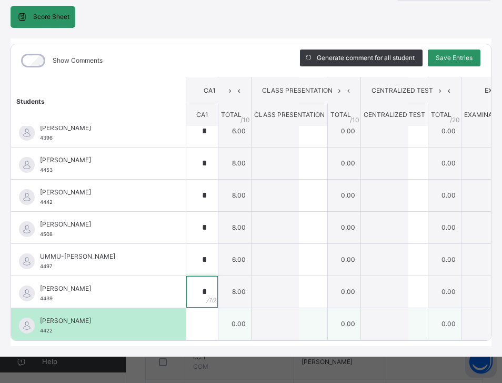
type input "*"
drag, startPoint x: 53, startPoint y: 315, endPoint x: 39, endPoint y: 316, distance: 14.3
click at [39, 316] on div "[PERSON_NAME] 4422" at bounding box center [98, 324] width 175 height 32
click at [186, 309] on input "text" at bounding box center [202, 324] width 32 height 32
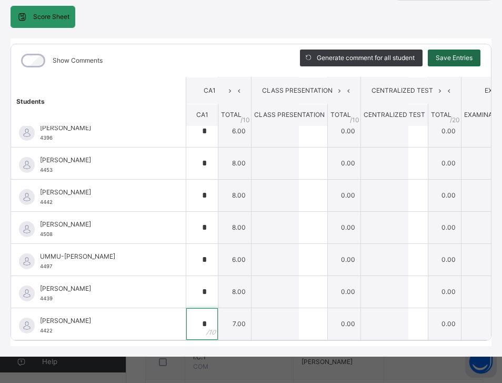
type input "*"
click at [462, 53] on span "Save Entries" at bounding box center [454, 57] width 37 height 9
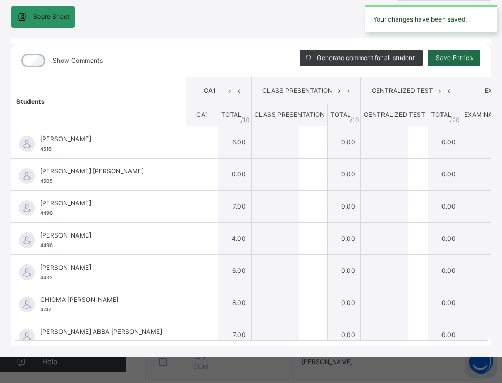
type input "*"
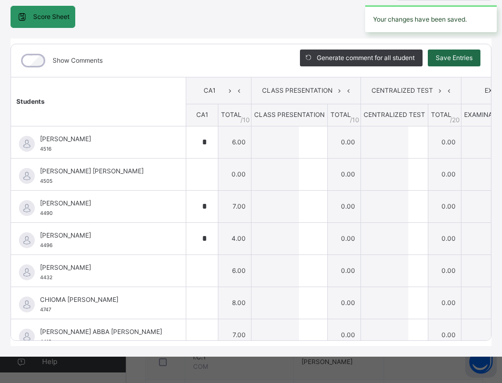
type input "*"
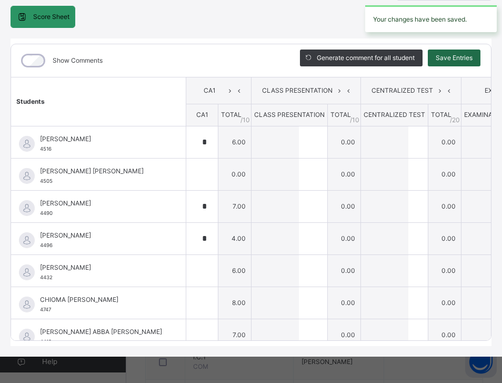
type input "*"
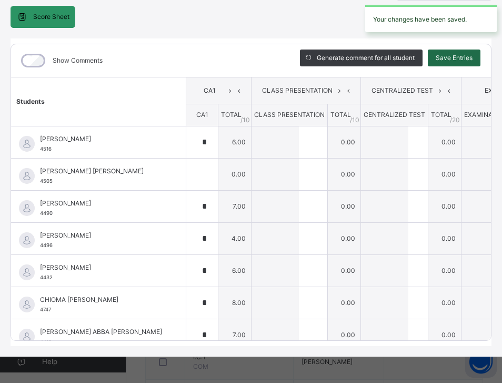
type input "*"
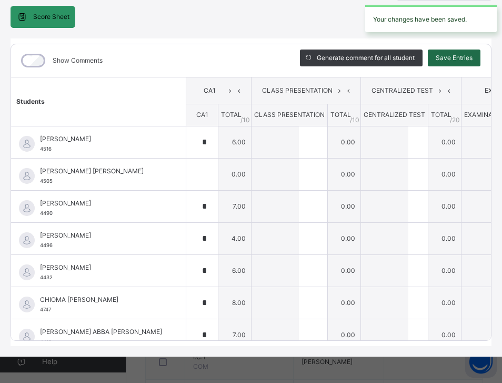
type input "*"
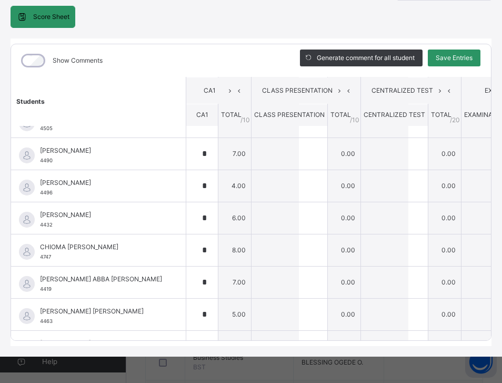
scroll to position [0, 0]
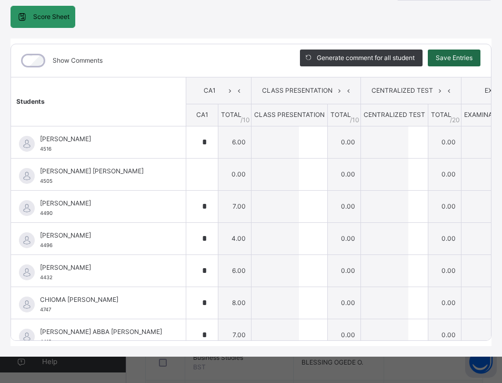
click at [456, 53] on span "Save Entries" at bounding box center [454, 57] width 37 height 9
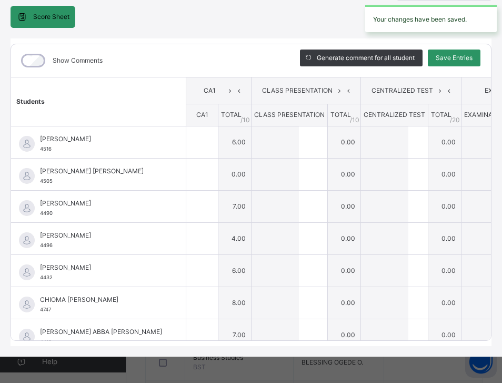
type input "*"
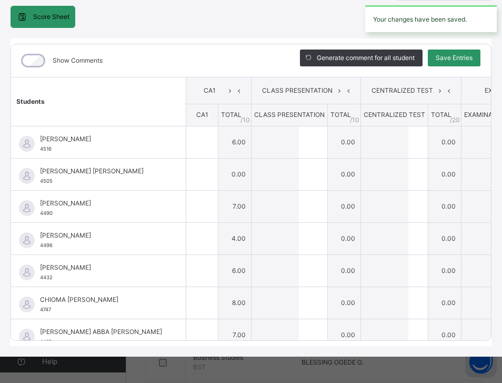
type input "*"
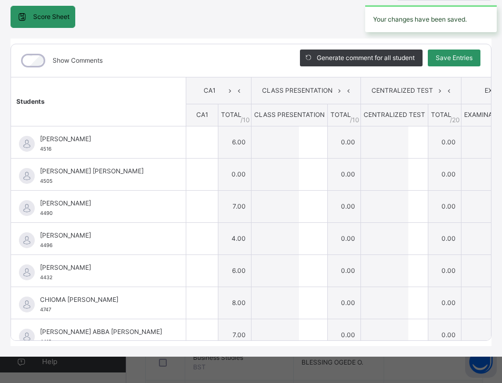
type input "*"
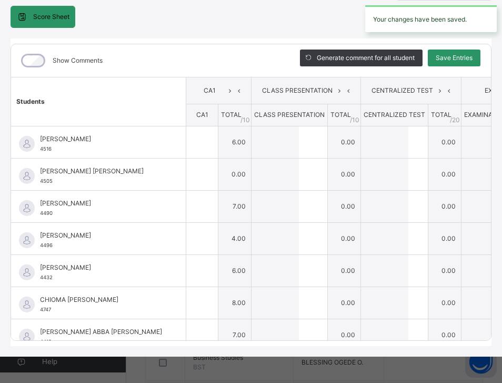
type input "*"
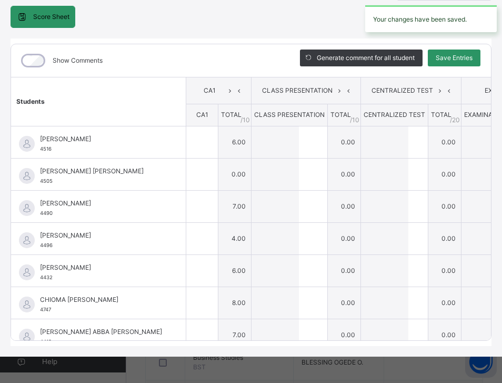
type input "*"
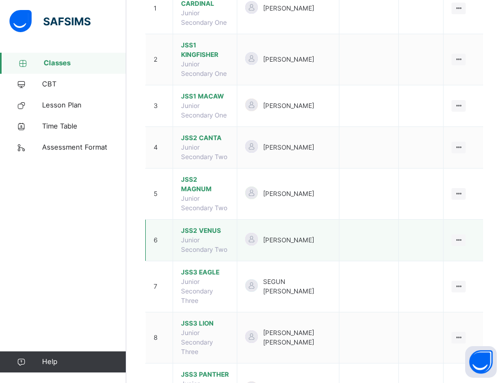
scroll to position [187, 0]
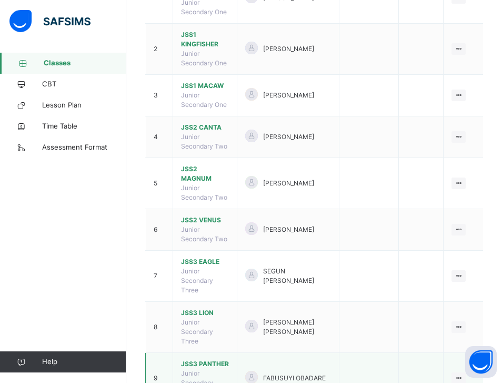
click at [207, 359] on span "JSS3 PANTHER" at bounding box center [205, 363] width 48 height 9
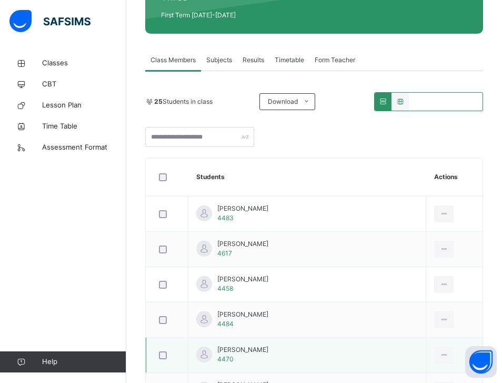
scroll to position [105, 0]
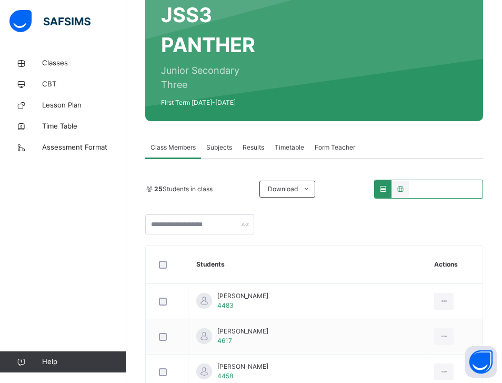
click at [212, 146] on span "Subjects" at bounding box center [219, 147] width 26 height 9
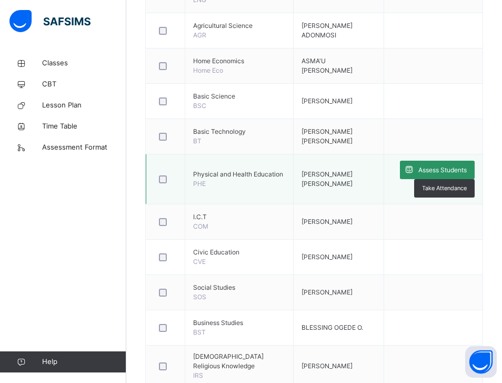
scroll to position [421, 0]
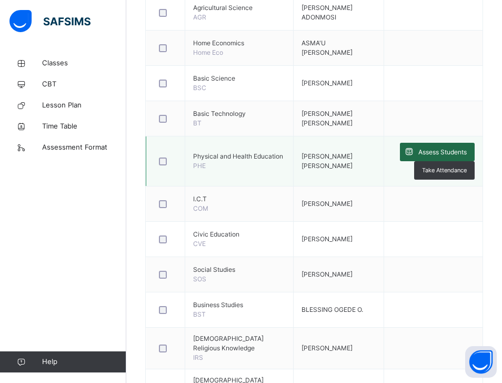
click at [441, 152] on span "Assess Students" at bounding box center [443, 151] width 48 height 9
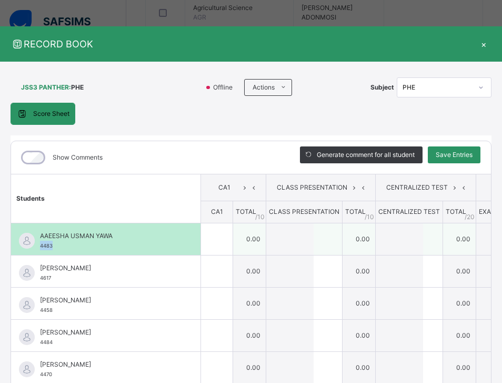
drag, startPoint x: 54, startPoint y: 246, endPoint x: 38, endPoint y: 247, distance: 15.8
click at [38, 247] on div "AAEESHA USMAN YAWA 4483" at bounding box center [106, 239] width 190 height 32
click at [201, 246] on div at bounding box center [217, 239] width 32 height 32
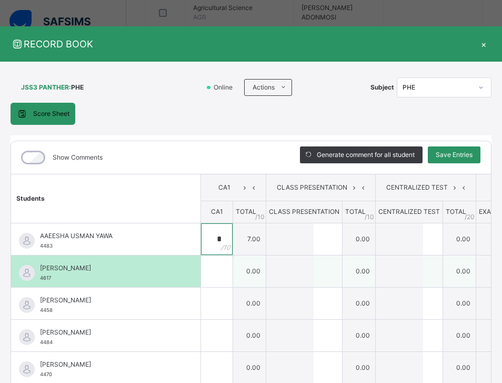
type input "*"
drag, startPoint x: 53, startPoint y: 277, endPoint x: 39, endPoint y: 277, distance: 14.2
click at [39, 277] on div "[PERSON_NAME] 4617" at bounding box center [106, 271] width 190 height 32
click at [201, 270] on input "text" at bounding box center [217, 271] width 32 height 32
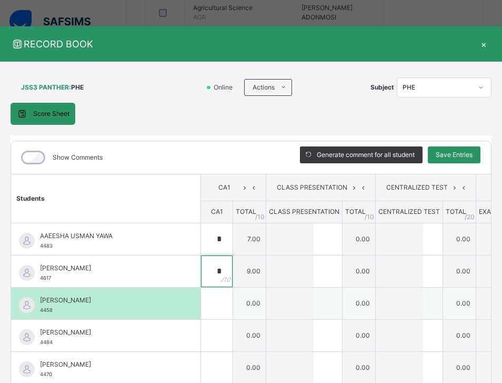
type input "*"
drag, startPoint x: 54, startPoint y: 311, endPoint x: 36, endPoint y: 311, distance: 17.4
click at [36, 311] on div "[PERSON_NAME] IMAM [PERSON_NAME] 4458" at bounding box center [106, 303] width 190 height 32
click at [57, 306] on div "[PERSON_NAME] IMAM [PERSON_NAME] 4458" at bounding box center [108, 304] width 137 height 19
drag, startPoint x: 54, startPoint y: 308, endPoint x: 38, endPoint y: 313, distance: 16.6
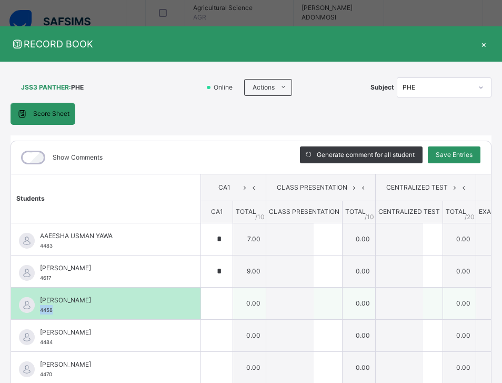
click at [38, 313] on div "[PERSON_NAME] IMAM [PERSON_NAME] 4458" at bounding box center [106, 303] width 190 height 32
click at [201, 303] on div at bounding box center [217, 303] width 32 height 32
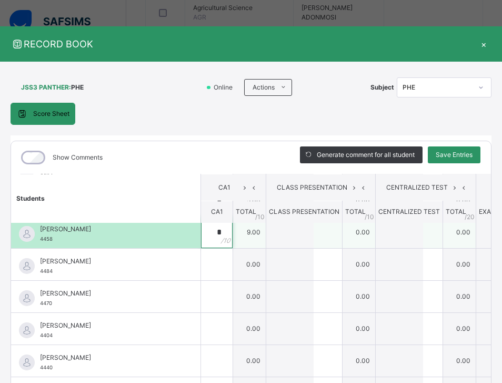
scroll to position [53, 0]
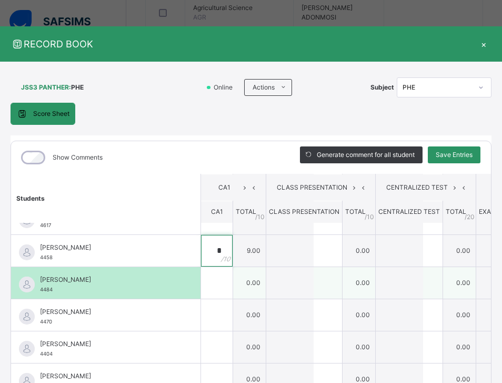
type input "*"
drag, startPoint x: 56, startPoint y: 289, endPoint x: 38, endPoint y: 292, distance: 17.6
click at [38, 292] on div "[PERSON_NAME] 4484" at bounding box center [106, 283] width 190 height 32
click at [201, 284] on div at bounding box center [217, 283] width 32 height 32
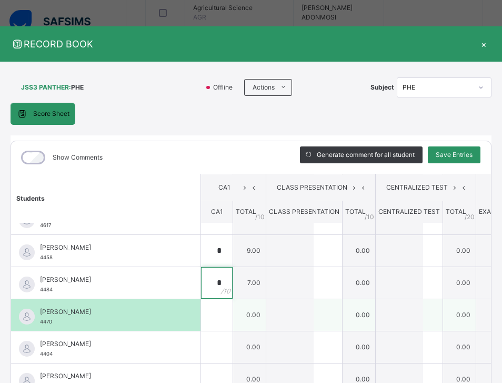
type input "*"
drag, startPoint x: 55, startPoint y: 321, endPoint x: 42, endPoint y: 323, distance: 13.3
click at [42, 323] on div "[PERSON_NAME] 4470" at bounding box center [108, 316] width 137 height 19
click at [201, 310] on input "text" at bounding box center [217, 315] width 32 height 32
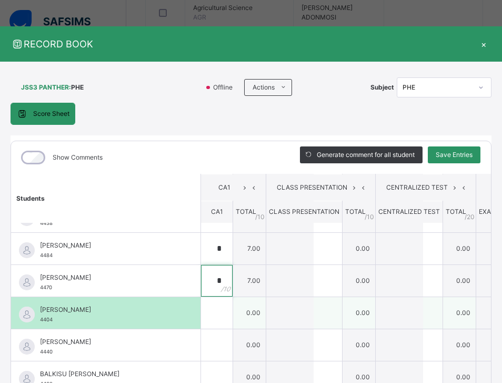
scroll to position [105, 0]
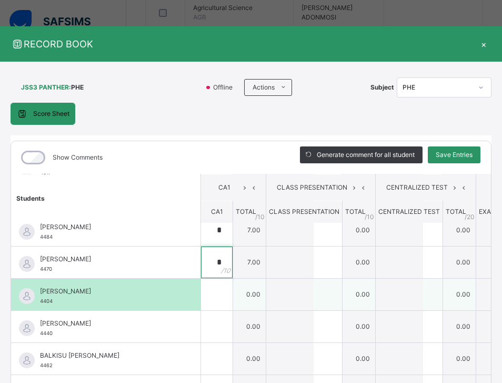
type input "*"
drag, startPoint x: 55, startPoint y: 300, endPoint x: 40, endPoint y: 300, distance: 14.8
click at [40, 300] on div "[PERSON_NAME] 4404" at bounding box center [108, 295] width 137 height 19
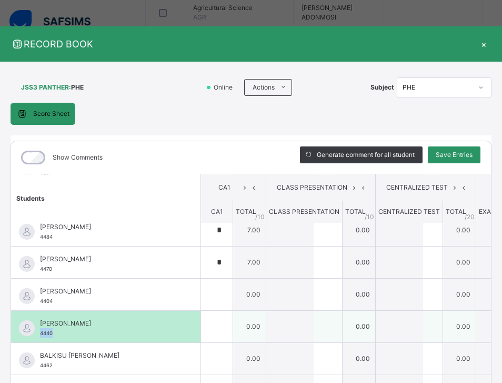
drag, startPoint x: 52, startPoint y: 332, endPoint x: 39, endPoint y: 331, distance: 12.7
click at [39, 331] on div "[PERSON_NAME] 4440" at bounding box center [106, 327] width 190 height 32
click at [201, 323] on div at bounding box center [217, 327] width 32 height 32
click at [201, 331] on input "text" at bounding box center [217, 327] width 32 height 32
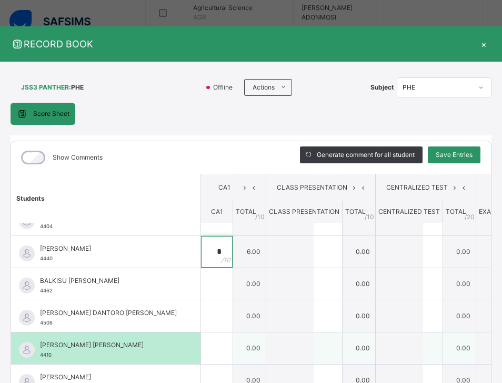
scroll to position [211, 0]
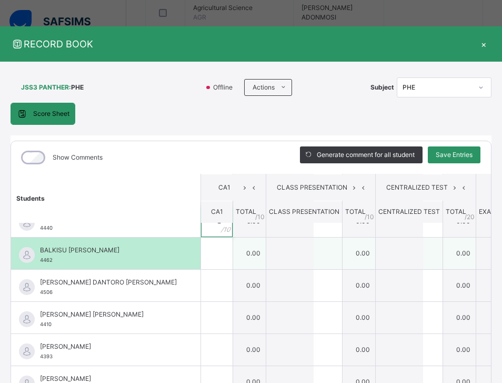
type input "*"
drag, startPoint x: 53, startPoint y: 261, endPoint x: 38, endPoint y: 262, distance: 15.3
click at [38, 262] on div "BALKISU [PERSON_NAME] 4462" at bounding box center [106, 253] width 190 height 32
click at [203, 251] on div at bounding box center [217, 253] width 32 height 32
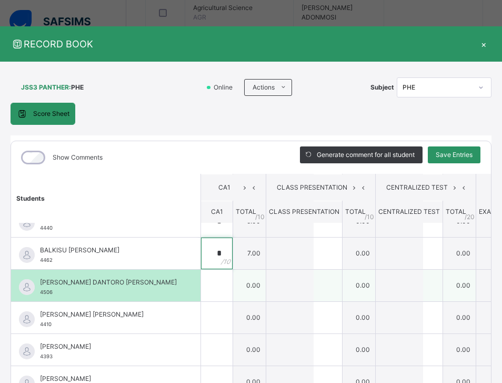
type input "*"
drag, startPoint x: 53, startPoint y: 294, endPoint x: 38, endPoint y: 294, distance: 15.3
click at [38, 294] on div "FATIMA DANTORO BELLO 4506" at bounding box center [106, 286] width 190 height 32
click at [204, 286] on div at bounding box center [217, 286] width 32 height 32
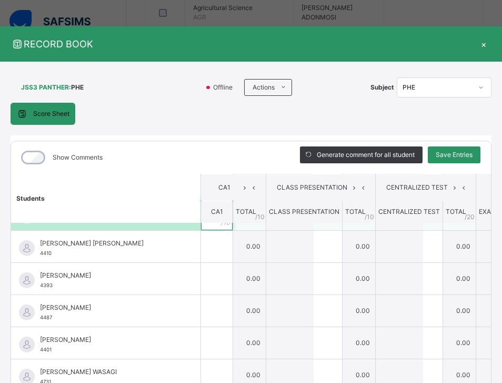
scroll to position [263, 0]
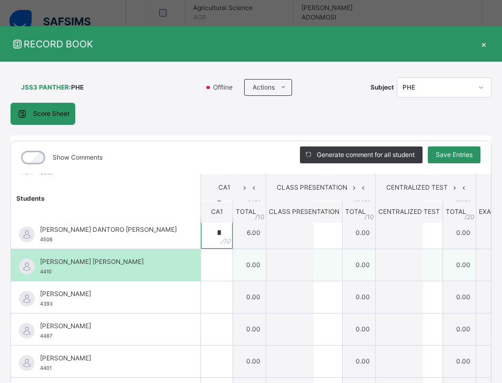
type input "*"
drag, startPoint x: 55, startPoint y: 270, endPoint x: 40, endPoint y: 272, distance: 15.3
click at [40, 272] on div "[PERSON_NAME] [PERSON_NAME] 4410" at bounding box center [108, 266] width 137 height 19
click at [201, 266] on input "text" at bounding box center [217, 265] width 32 height 32
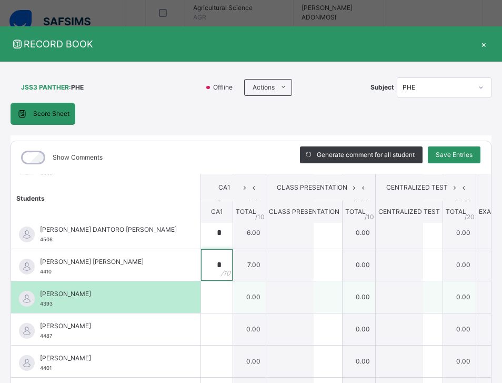
type input "*"
drag, startPoint x: 53, startPoint y: 304, endPoint x: 42, endPoint y: 307, distance: 12.2
click at [42, 307] on div "[PERSON_NAME] 4393" at bounding box center [108, 298] width 137 height 19
click at [205, 295] on div at bounding box center [217, 297] width 32 height 32
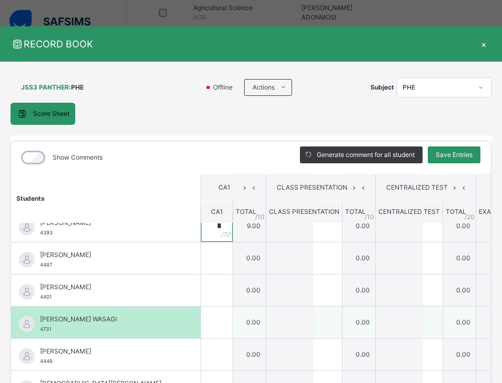
scroll to position [316, 0]
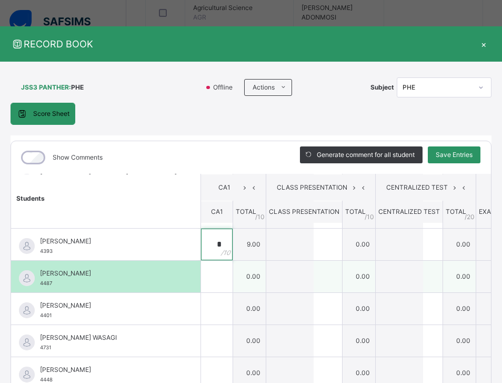
type input "*"
drag, startPoint x: 55, startPoint y: 283, endPoint x: 38, endPoint y: 285, distance: 16.5
click at [38, 285] on div "[PERSON_NAME] 4487" at bounding box center [106, 277] width 190 height 32
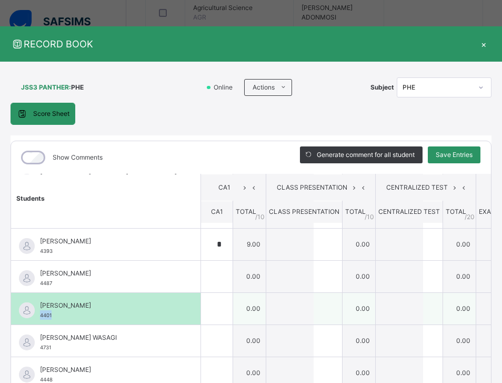
drag, startPoint x: 51, startPoint y: 315, endPoint x: 40, endPoint y: 320, distance: 12.0
click at [40, 320] on div "KHADEEJAH HUSNA SAEED 4401" at bounding box center [106, 309] width 190 height 32
click at [201, 311] on input "text" at bounding box center [217, 309] width 32 height 32
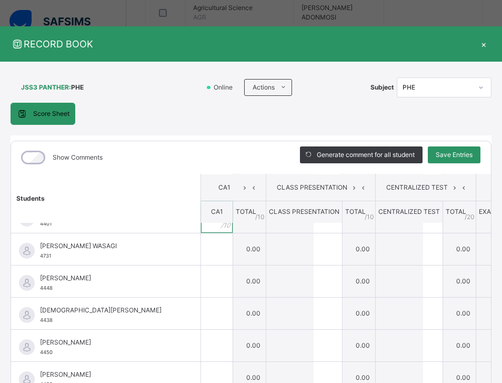
scroll to position [421, 0]
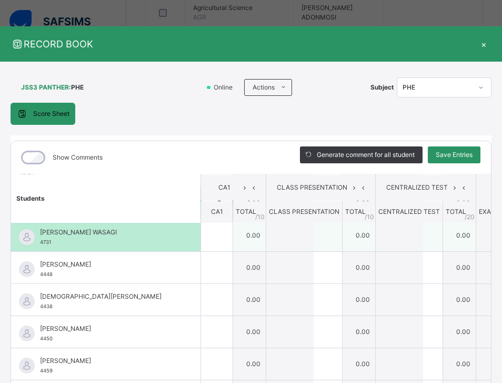
type input "*"
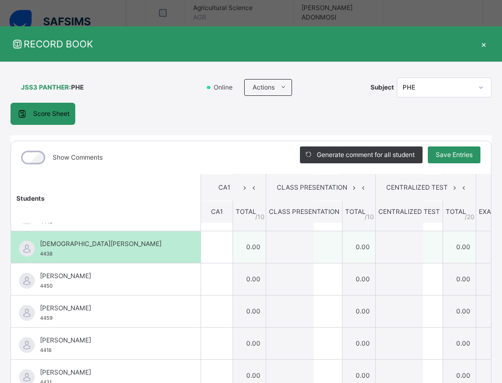
drag, startPoint x: 54, startPoint y: 241, endPoint x: 48, endPoint y: 244, distance: 6.4
click at [48, 244] on tbody "AAEESHA USMAN YAWA 4483 AAEESHA USMAN YAWA 4483 * 7.00 0.00 0.00 0.00 7.00 Gene…" at bounding box center [304, 150] width 587 height 803
drag, startPoint x: 160, startPoint y: 236, endPoint x: 161, endPoint y: 245, distance: 9.5
click at [161, 245] on div "[DEMOGRAPHIC_DATA][PERSON_NAME] 4438" at bounding box center [106, 247] width 190 height 32
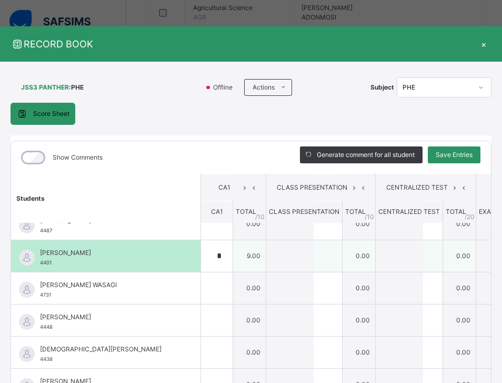
scroll to position [421, 0]
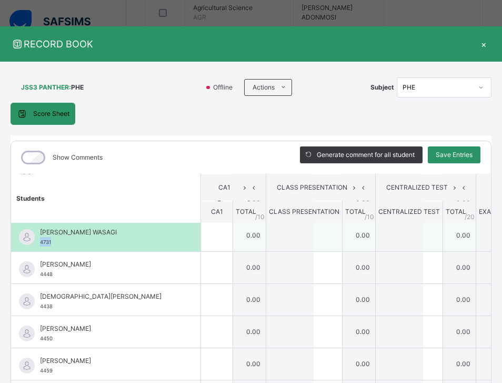
drag, startPoint x: 53, startPoint y: 242, endPoint x: 39, endPoint y: 243, distance: 13.8
click at [39, 243] on div "[PERSON_NAME] WASAGI 4731" at bounding box center [106, 236] width 190 height 32
click at [201, 235] on input "text" at bounding box center [217, 236] width 32 height 32
type input "*"
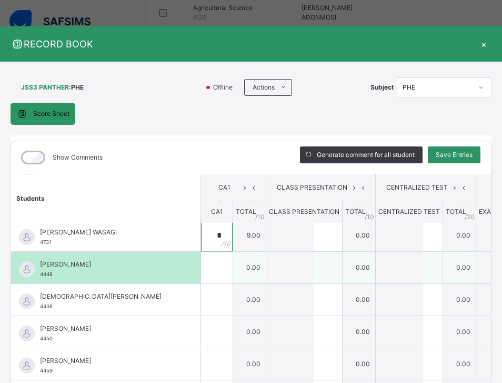
type input "*"
drag, startPoint x: 54, startPoint y: 273, endPoint x: 41, endPoint y: 272, distance: 13.7
click at [41, 272] on div "[PERSON_NAME] MAISHERA 4448" at bounding box center [108, 269] width 137 height 19
click at [201, 266] on input "text" at bounding box center [217, 268] width 32 height 32
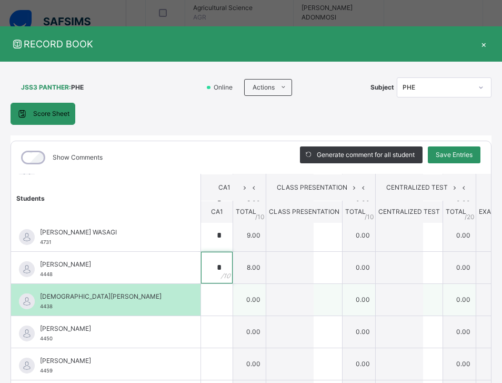
type input "*"
drag, startPoint x: 53, startPoint y: 304, endPoint x: 39, endPoint y: 306, distance: 13.3
click at [39, 306] on div "[DEMOGRAPHIC_DATA][PERSON_NAME] 4438" at bounding box center [106, 300] width 190 height 32
click at [201, 303] on div at bounding box center [217, 300] width 32 height 32
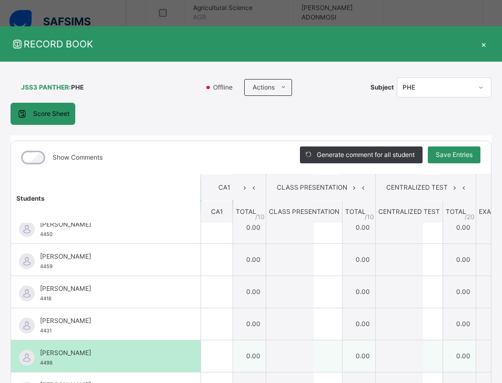
scroll to position [527, 0]
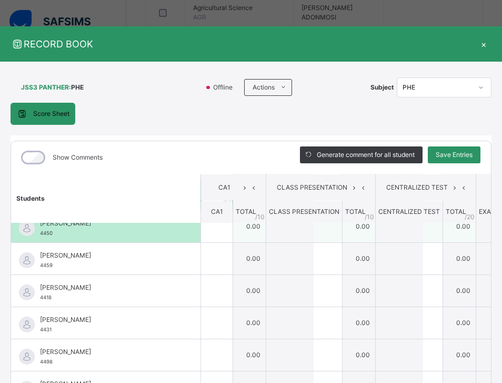
type input "*"
drag, startPoint x: 54, startPoint y: 233, endPoint x: 40, endPoint y: 235, distance: 13.8
click at [40, 235] on div "NANA [PERSON_NAME] 4450" at bounding box center [108, 227] width 137 height 19
click at [201, 234] on div at bounding box center [217, 227] width 32 height 32
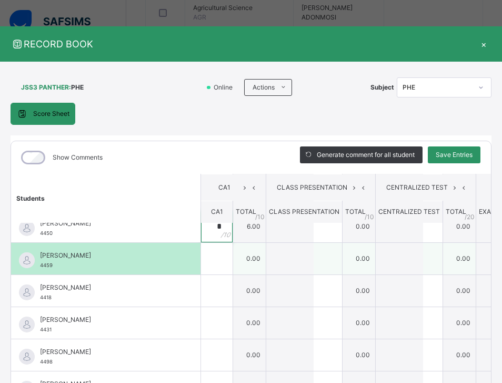
type input "*"
drag, startPoint x: 53, startPoint y: 265, endPoint x: 40, endPoint y: 266, distance: 12.7
click at [40, 266] on div "RAHMAT MUMMY ALI 4459" at bounding box center [108, 260] width 137 height 19
click at [201, 252] on div at bounding box center [217, 259] width 32 height 32
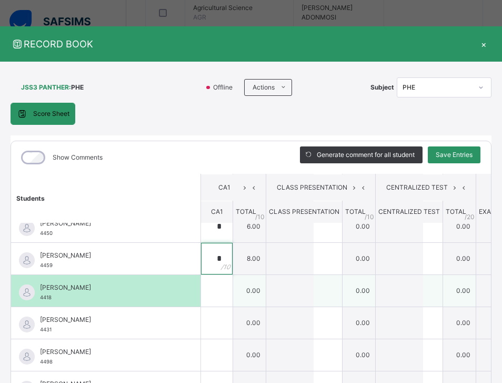
type input "*"
drag, startPoint x: 54, startPoint y: 297, endPoint x: 41, endPoint y: 296, distance: 13.7
click at [41, 296] on div "[PERSON_NAME] 4418" at bounding box center [108, 292] width 137 height 19
click at [201, 285] on input "text" at bounding box center [217, 291] width 32 height 32
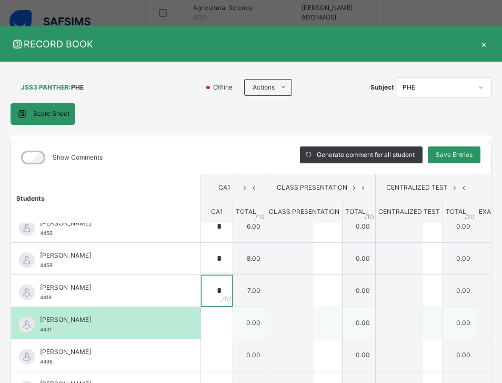
type input "*"
drag, startPoint x: 53, startPoint y: 329, endPoint x: 40, endPoint y: 328, distance: 12.6
click at [40, 328] on div "[PERSON_NAME] 4431" at bounding box center [108, 324] width 137 height 19
click at [201, 321] on div at bounding box center [217, 323] width 32 height 32
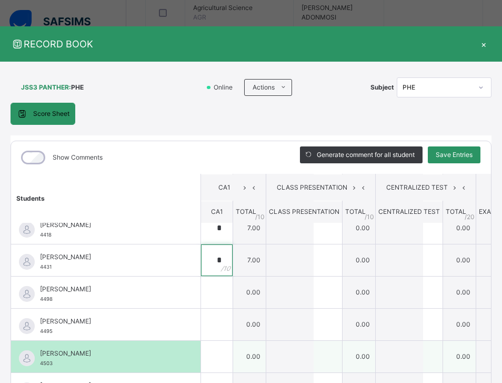
scroll to position [53, 0]
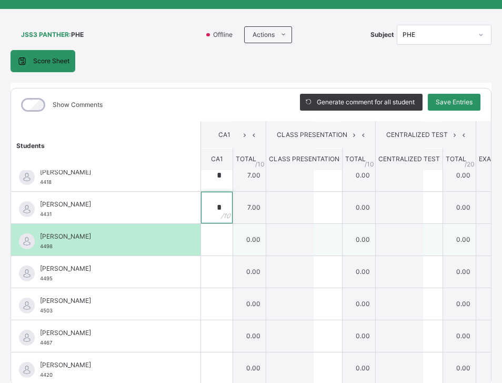
type input "*"
drag, startPoint x: 52, startPoint y: 238, endPoint x: 38, endPoint y: 240, distance: 13.9
click at [38, 240] on div "[PERSON_NAME] 4498" at bounding box center [106, 240] width 190 height 32
click at [201, 224] on div at bounding box center [217, 240] width 32 height 32
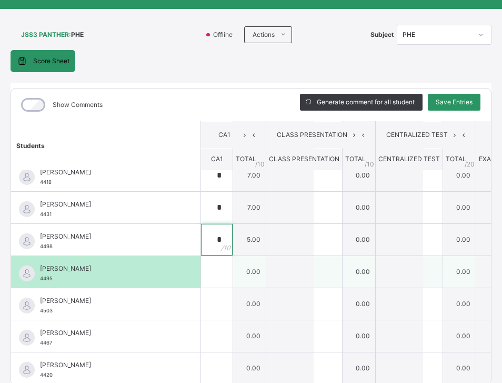
type input "*"
drag, startPoint x: 53, startPoint y: 270, endPoint x: 39, endPoint y: 271, distance: 13.3
click at [39, 271] on div "[PERSON_NAME] 4495" at bounding box center [106, 272] width 190 height 32
click at [201, 267] on input "text" at bounding box center [217, 272] width 32 height 32
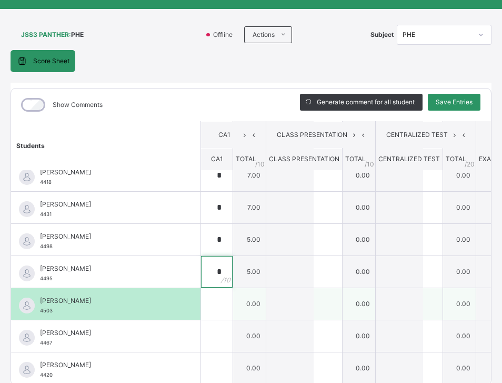
type input "*"
drag, startPoint x: 53, startPoint y: 302, endPoint x: 39, endPoint y: 302, distance: 13.7
click at [39, 302] on div "[PERSON_NAME] 4503" at bounding box center [106, 304] width 190 height 32
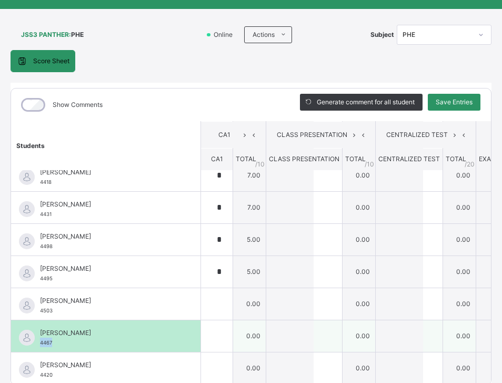
drag, startPoint x: 53, startPoint y: 333, endPoint x: 40, endPoint y: 332, distance: 13.2
click at [40, 332] on div "[PERSON_NAME] 4467" at bounding box center [108, 337] width 137 height 19
click at [201, 320] on div at bounding box center [217, 336] width 32 height 32
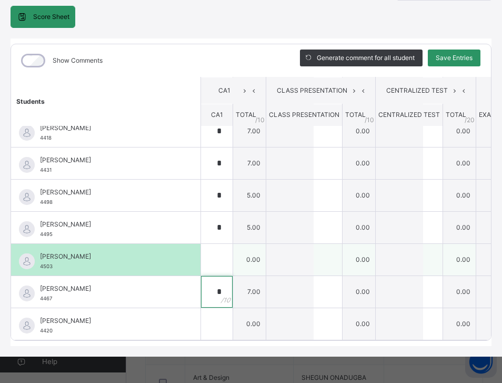
scroll to position [527, 0]
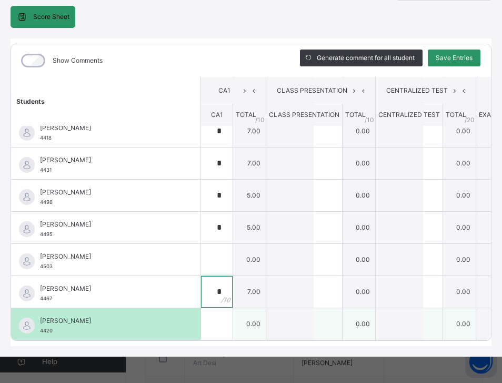
type input "*"
drag, startPoint x: 54, startPoint y: 311, endPoint x: 39, endPoint y: 314, distance: 14.5
click at [39, 314] on div "[PERSON_NAME] 4420" at bounding box center [106, 324] width 190 height 32
click at [205, 308] on div at bounding box center [217, 324] width 32 height 32
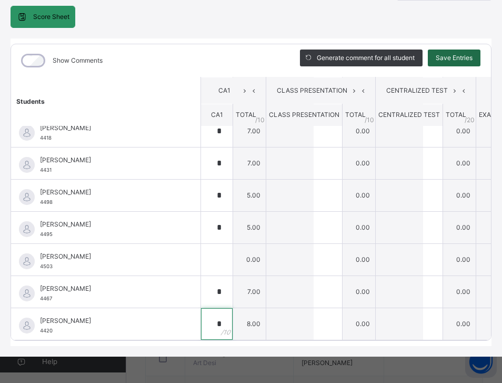
type input "*"
click at [473, 53] on span "Save Entries" at bounding box center [454, 57] width 37 height 9
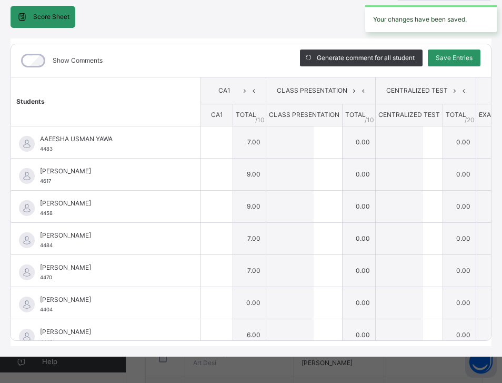
type input "*"
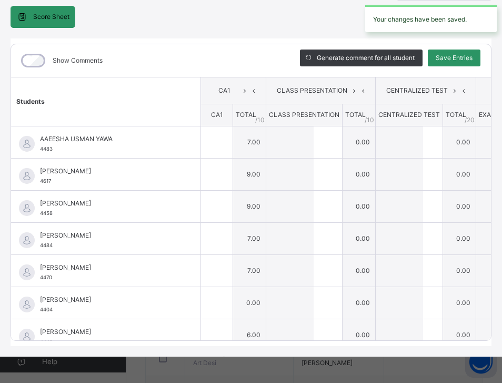
type input "*"
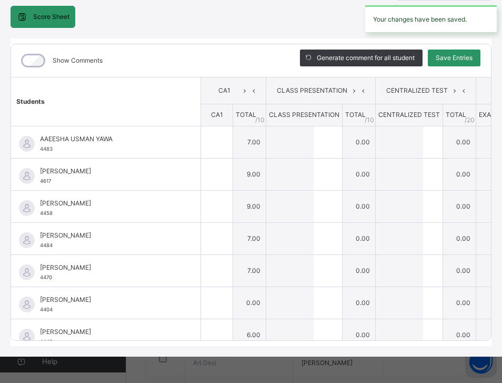
type input "*"
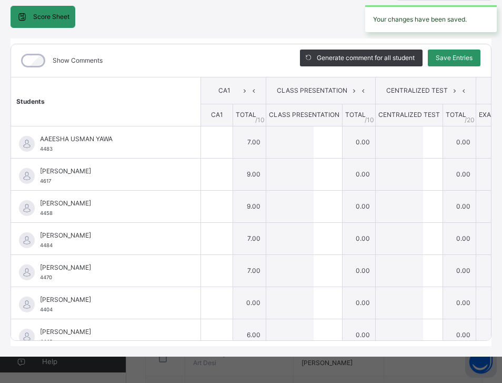
type input "*"
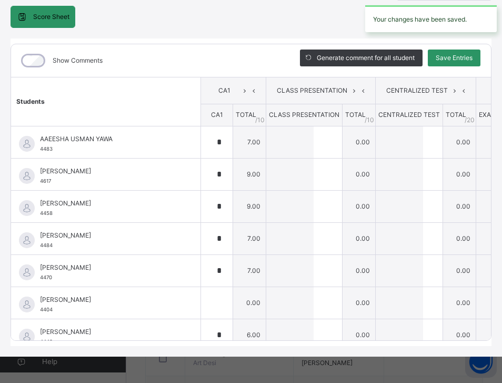
type input "*"
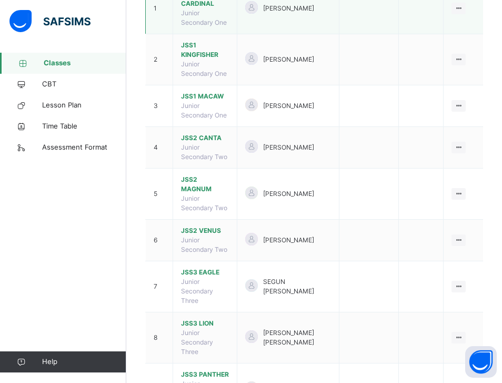
scroll to position [187, 0]
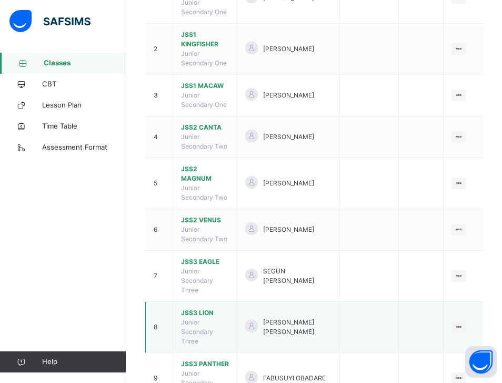
click at [199, 308] on span "JSS3 LION" at bounding box center [205, 312] width 48 height 9
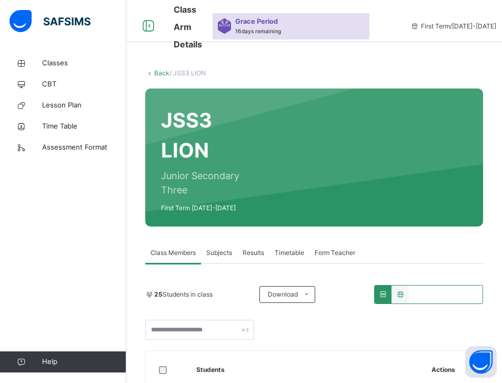
click at [211, 250] on span "Subjects" at bounding box center [219, 252] width 26 height 9
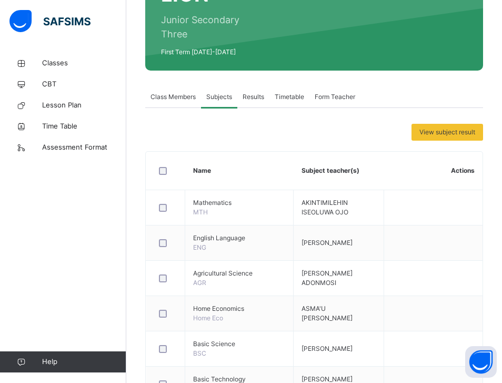
scroll to position [263, 0]
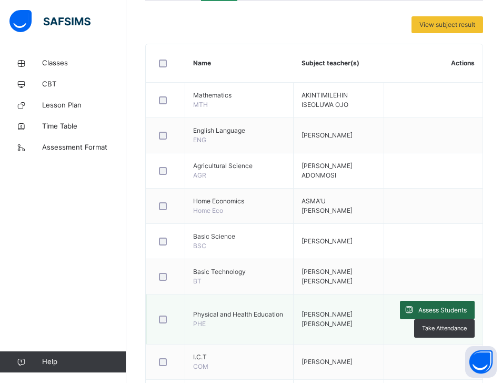
click at [449, 310] on span "Assess Students" at bounding box center [443, 309] width 48 height 9
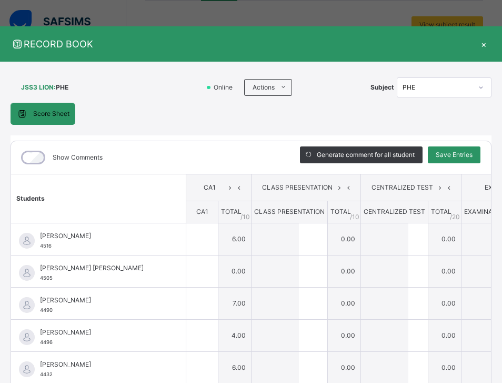
type input "*"
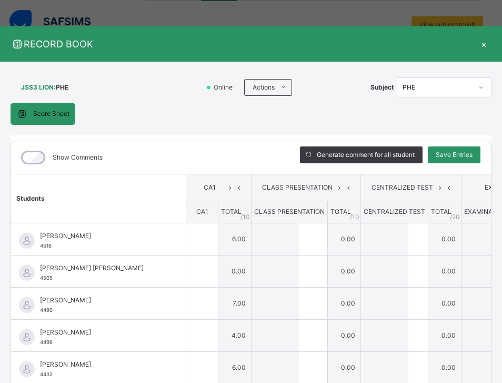
type input "*"
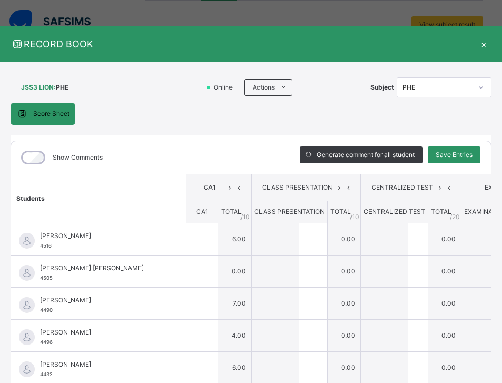
type input "*"
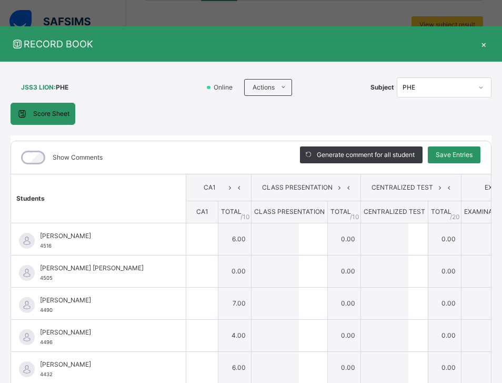
type input "*"
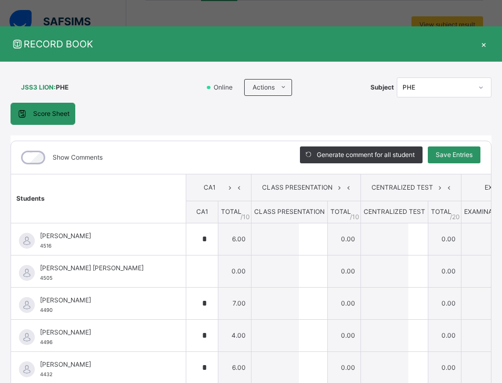
type input "*"
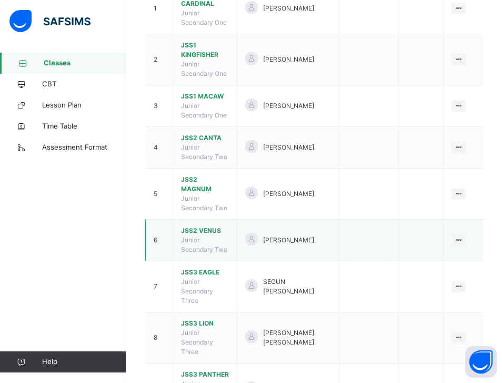
scroll to position [187, 0]
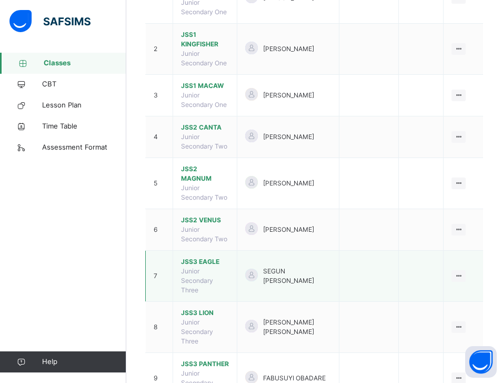
click at [215, 257] on span "JSS3 EAGLE" at bounding box center [205, 261] width 48 height 9
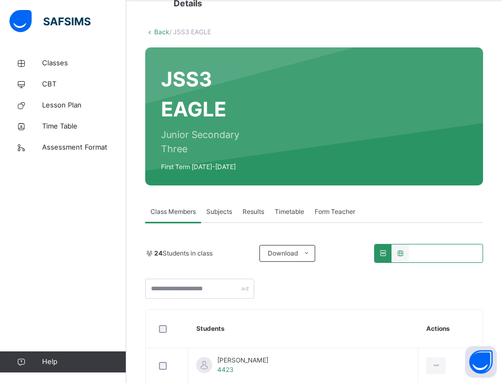
scroll to position [211, 0]
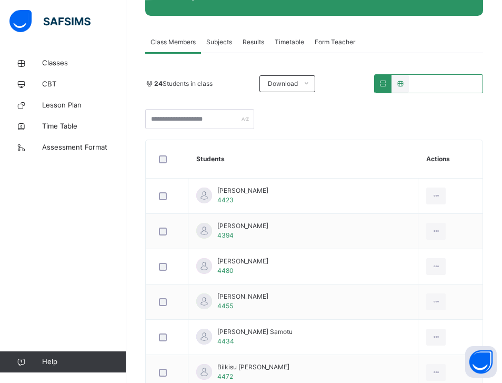
click at [218, 41] on span "Subjects" at bounding box center [219, 41] width 26 height 9
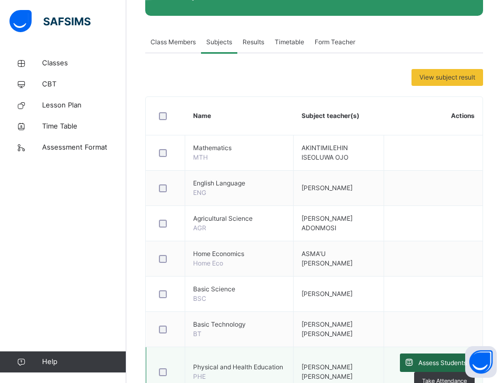
click at [439, 363] on span "Assess Students" at bounding box center [443, 362] width 48 height 9
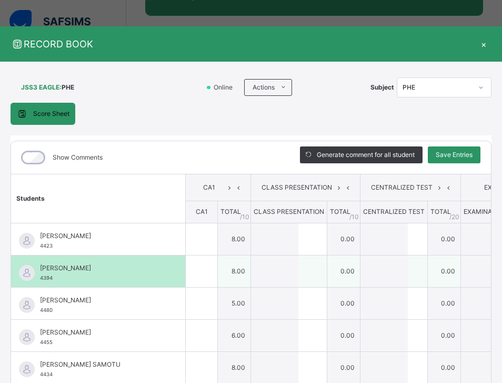
type input "*"
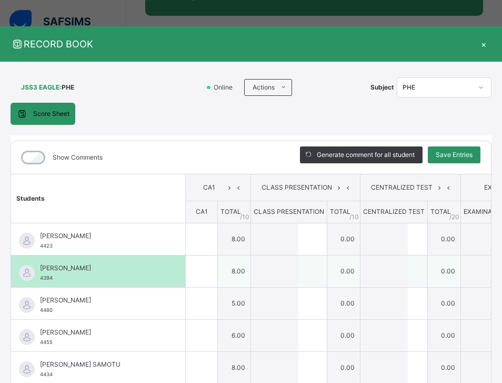
type input "*"
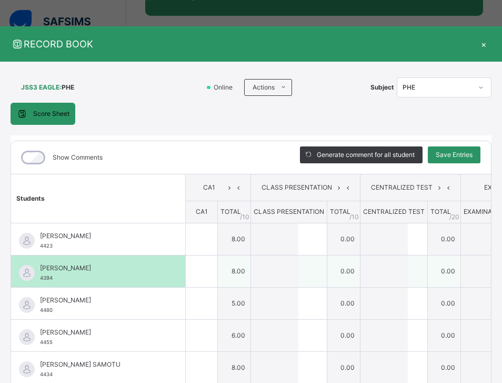
type input "*"
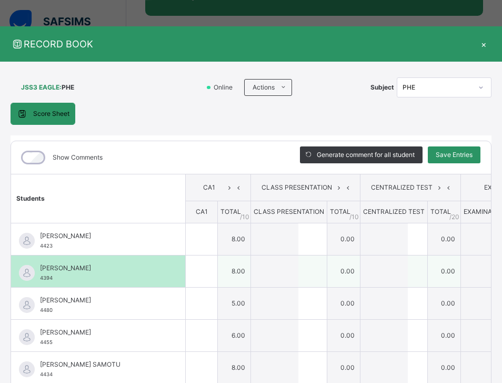
type input "*"
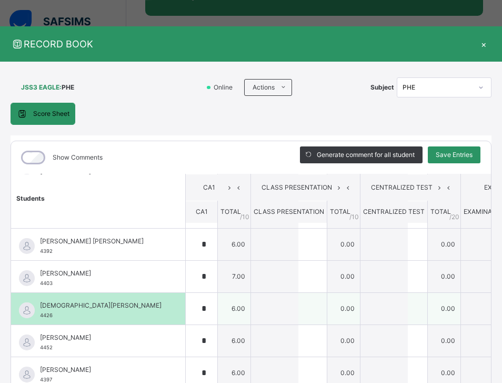
scroll to position [527, 0]
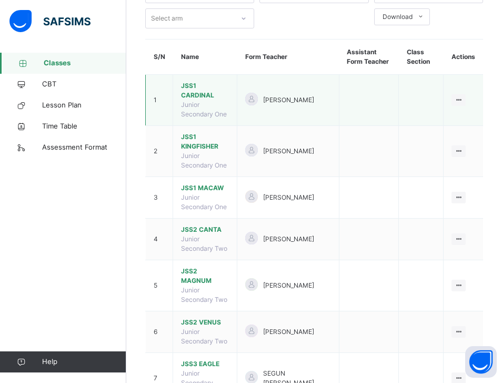
scroll to position [105, 0]
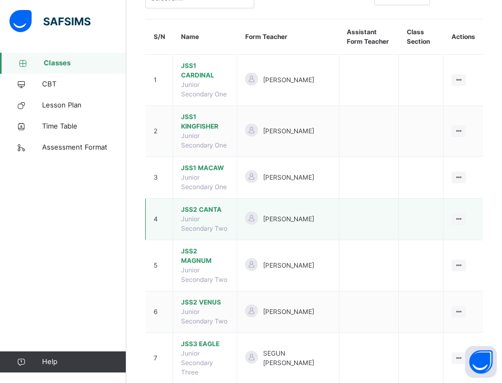
click at [208, 205] on span "JSS2 CANTA" at bounding box center [205, 209] width 48 height 9
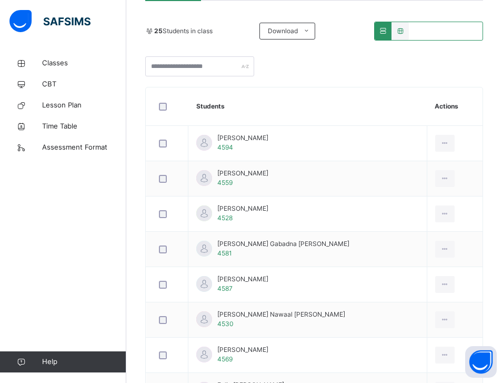
scroll to position [211, 0]
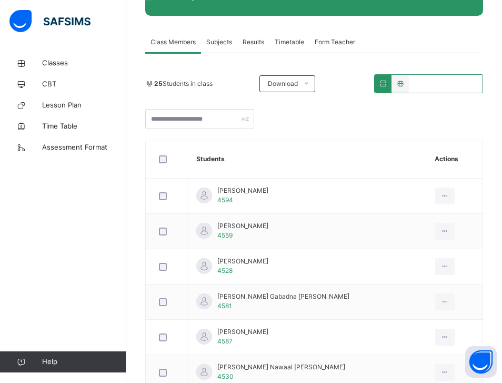
click at [221, 41] on span "Subjects" at bounding box center [219, 41] width 26 height 9
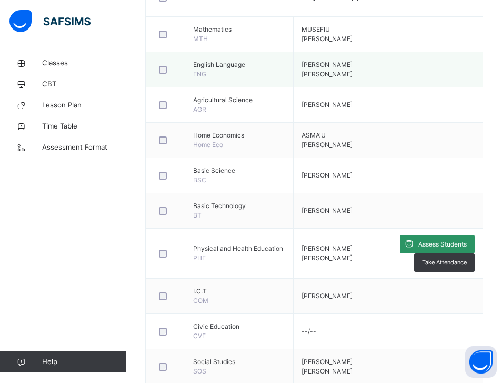
scroll to position [369, 0]
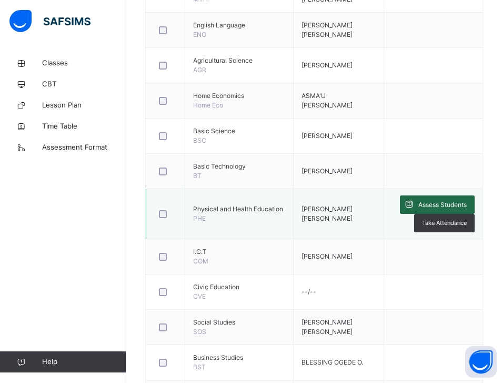
click at [435, 201] on span "Assess Students" at bounding box center [443, 204] width 48 height 9
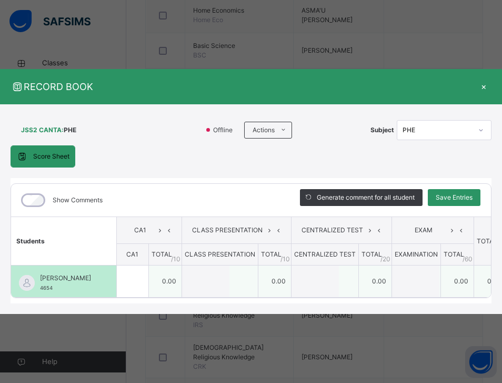
scroll to position [468, 0]
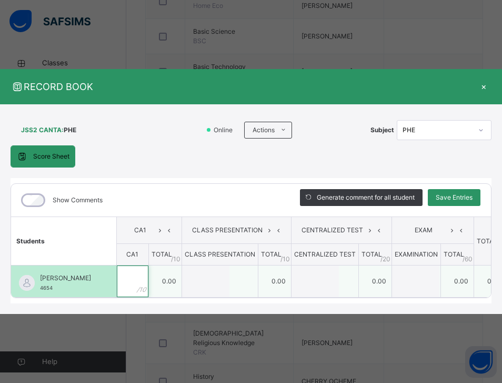
click at [148, 272] on div at bounding box center [133, 281] width 32 height 32
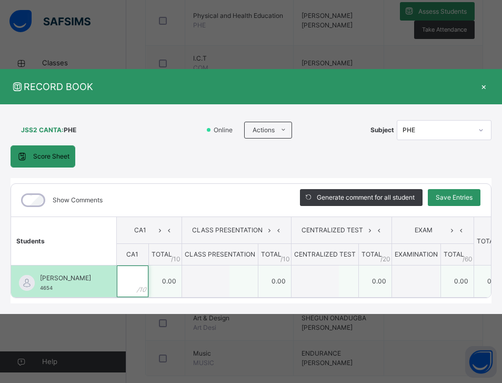
scroll to position [581, 0]
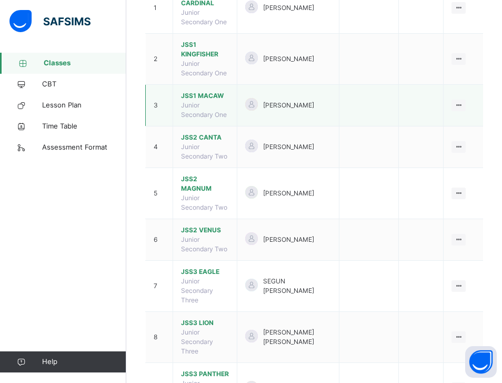
scroll to position [187, 0]
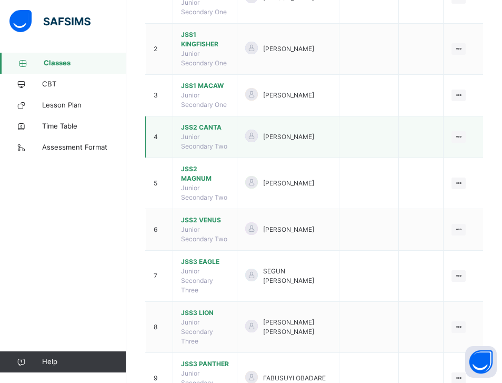
click at [214, 123] on span "JSS2 CANTA" at bounding box center [205, 127] width 48 height 9
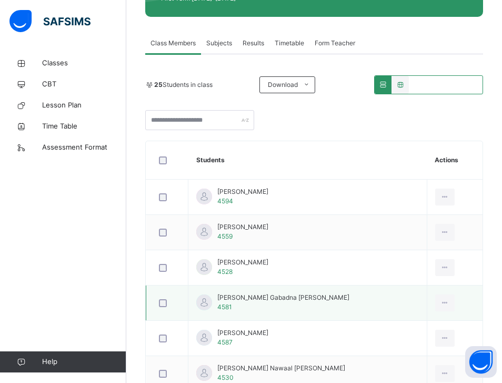
scroll to position [158, 0]
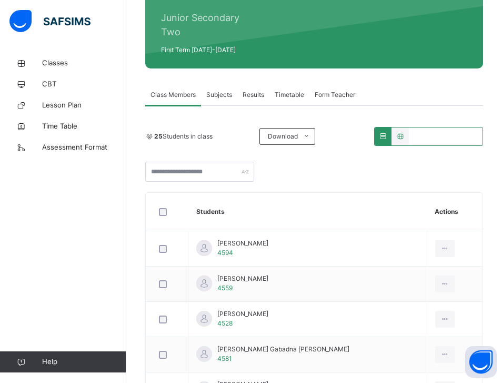
click at [220, 95] on span "Subjects" at bounding box center [219, 94] width 26 height 9
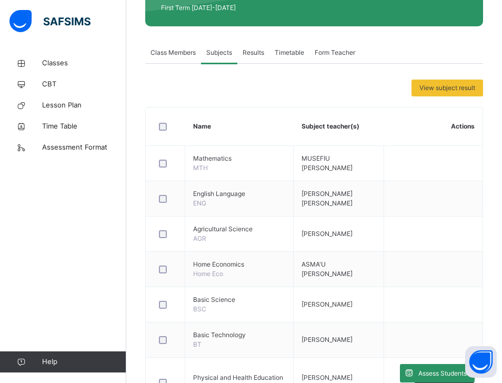
scroll to position [369, 0]
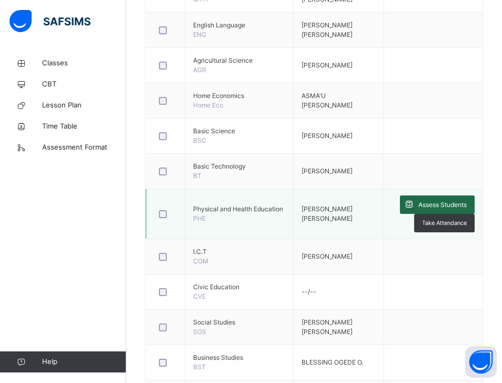
click at [438, 200] on span "Assess Students" at bounding box center [443, 204] width 48 height 9
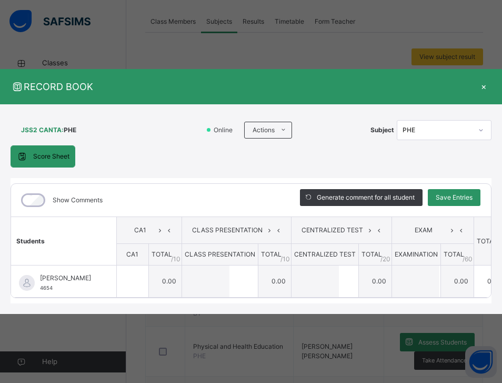
scroll to position [203, 0]
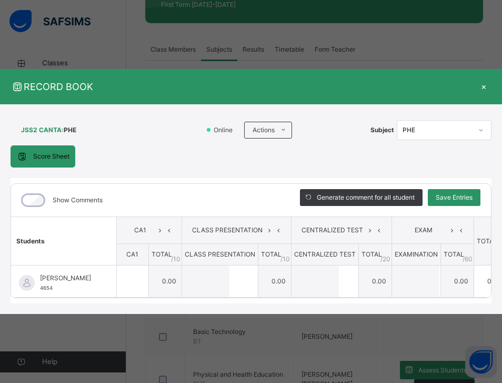
drag, startPoint x: 336, startPoint y: 274, endPoint x: 266, endPoint y: 240, distance: 77.5
click at [291, 235] on table "Students CA1 CLASS PRESENTATION CENTRALIZED TEST EXAM TOTAL /100 Comment CA1 TO…" at bounding box center [262, 257] width 502 height 82
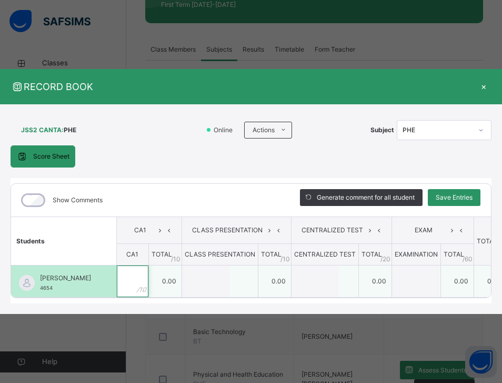
click at [148, 265] on input "text" at bounding box center [133, 281] width 32 height 32
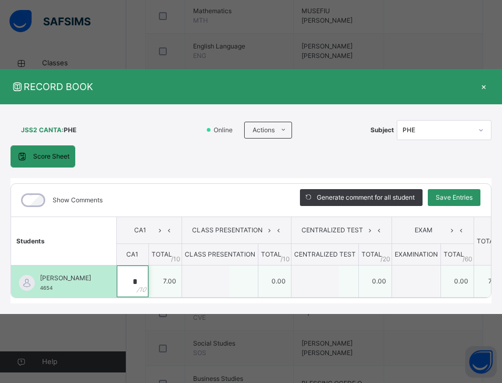
scroll to position [361, 0]
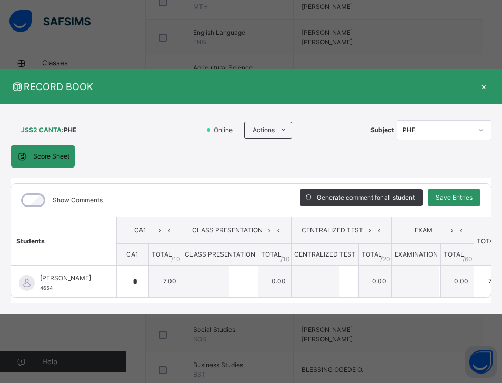
drag, startPoint x: 187, startPoint y: 134, endPoint x: 190, endPoint y: 124, distance: 10.9
click at [190, 124] on div "JSS2 CANTA : PHE Online Actions Download Empty Score Sheet Upload/map score she…" at bounding box center [251, 130] width 481 height 31
click at [135, 297] on div "Show Comments Generate comment for all student Save Entries Class Level: JSS2 C…" at bounding box center [251, 241] width 481 height 126
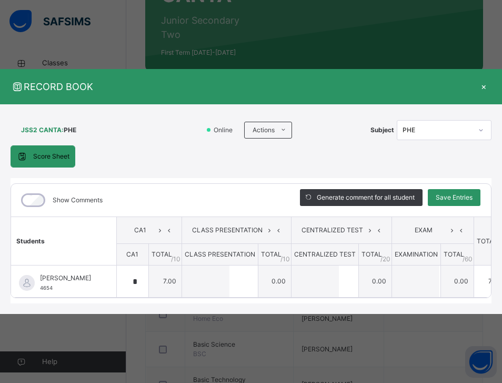
scroll to position [154, 0]
click at [454, 193] on span "Save Entries" at bounding box center [454, 197] width 37 height 9
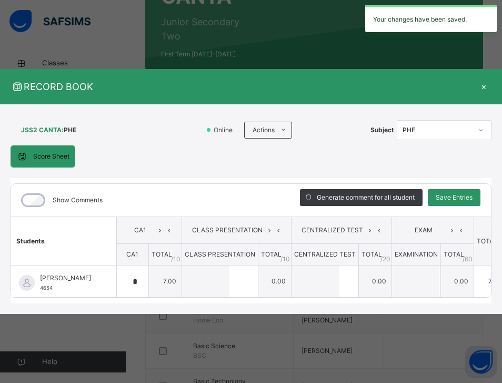
drag, startPoint x: 246, startPoint y: 266, endPoint x: 235, endPoint y: 223, distance: 44.4
click at [240, 225] on table "Students CA1 CLASS PRESENTATION CENTRALIZED TEST EXAM TOTAL /100 Comment CA1 TO…" at bounding box center [262, 257] width 502 height 82
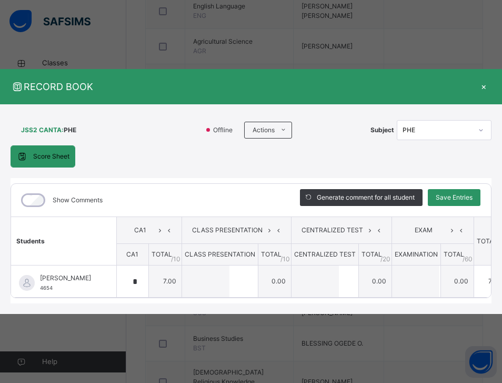
scroll to position [394, 0]
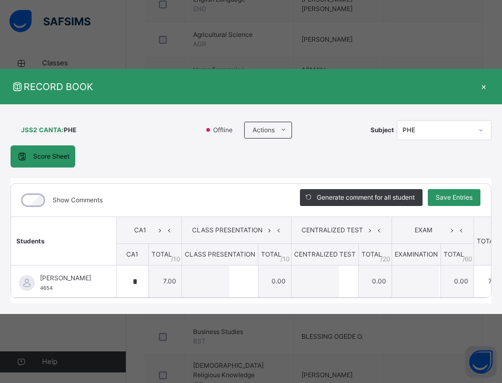
click at [489, 80] on div "×" at bounding box center [484, 87] width 16 height 14
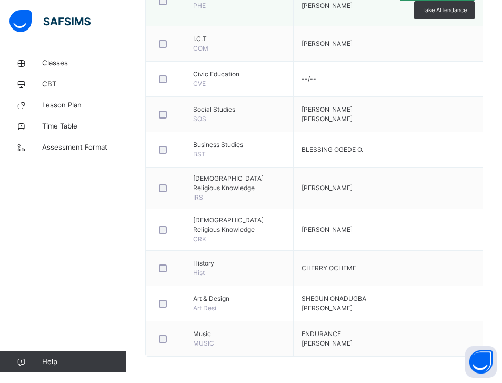
scroll to position [529, 0]
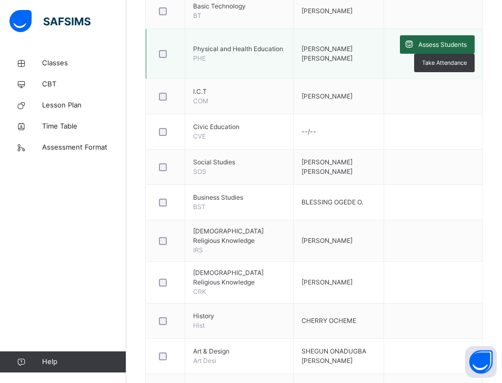
click at [461, 38] on div "Assess Students" at bounding box center [437, 44] width 75 height 18
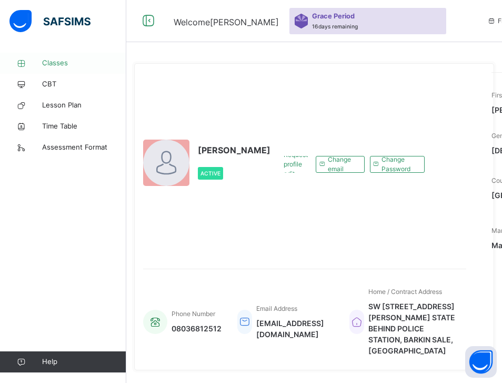
click at [62, 62] on span "Classes" at bounding box center [84, 63] width 84 height 11
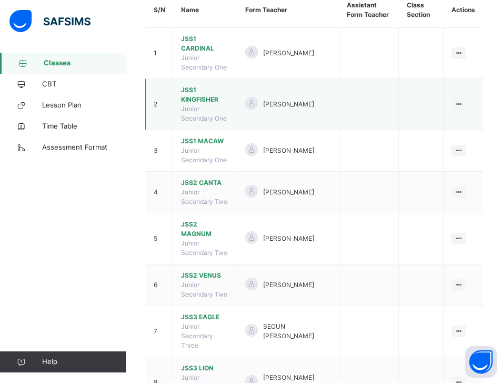
scroll to position [158, 0]
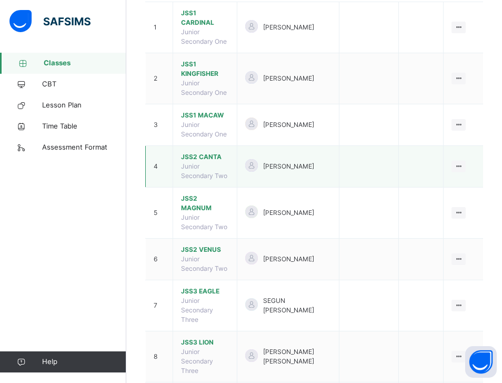
click at [207, 152] on span "JSS2 CANTA" at bounding box center [205, 156] width 48 height 9
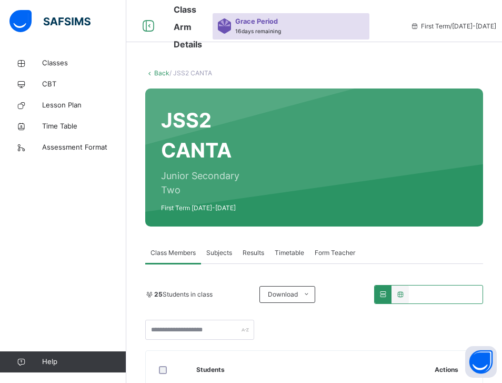
click at [221, 255] on span "Subjects" at bounding box center [219, 252] width 26 height 9
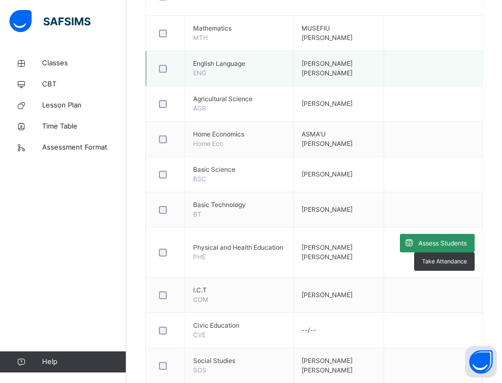
scroll to position [369, 0]
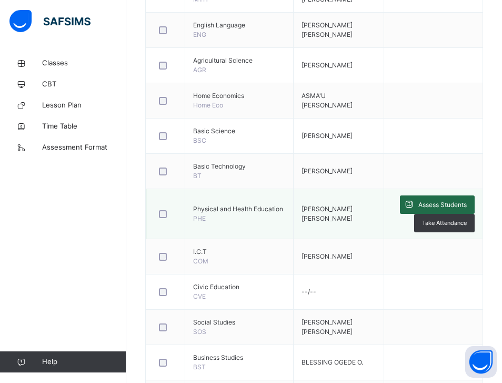
click at [433, 198] on div "Assess Students" at bounding box center [437, 204] width 75 height 18
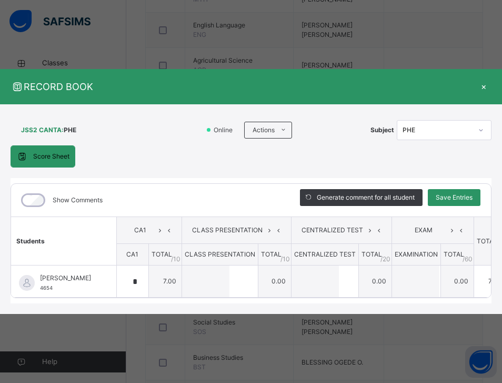
drag, startPoint x: 408, startPoint y: 352, endPoint x: 229, endPoint y: 344, distance: 179.2
click at [229, 344] on div "RECORD BOOK × JSS2 CANTA : PHE Online Actions Download Empty Score Sheet Upload…" at bounding box center [251, 191] width 502 height 383
drag, startPoint x: 229, startPoint y: 344, endPoint x: 274, endPoint y: 351, distance: 45.8
click at [229, 344] on div "RECORD BOOK × JSS2 CANTA : PHE Offline Actions Download Empty Score Sheet Uploa…" at bounding box center [251, 191] width 502 height 383
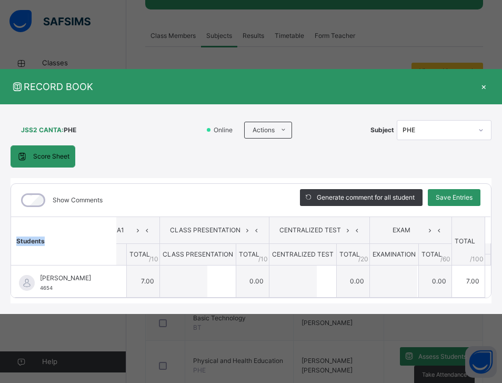
scroll to position [0, 0]
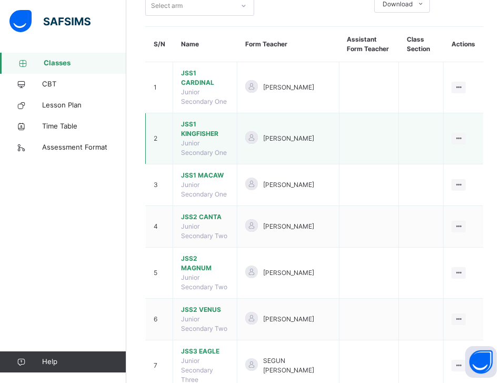
scroll to position [105, 0]
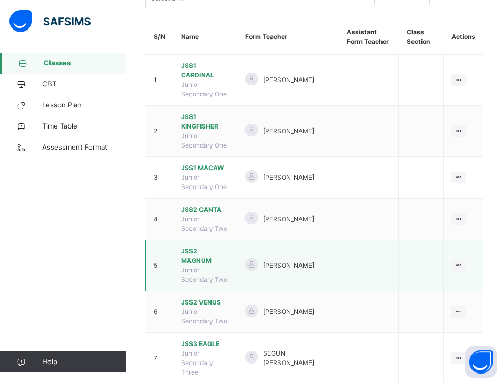
click at [208, 246] on span "JSS2 MAGNUM" at bounding box center [205, 255] width 48 height 19
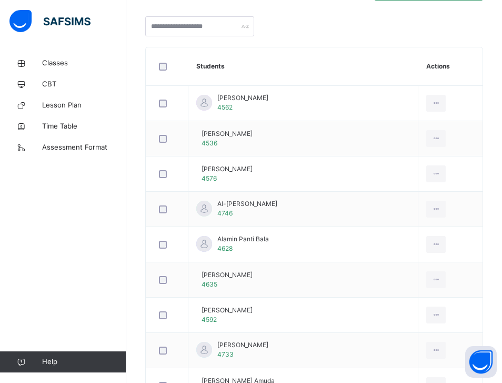
scroll to position [211, 0]
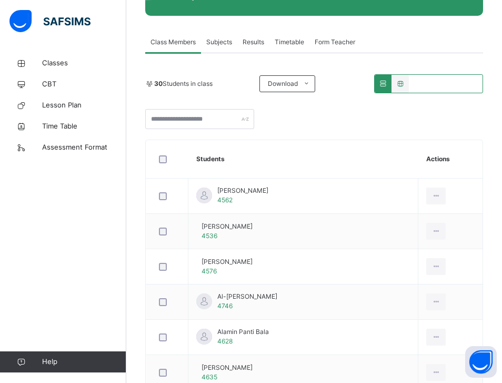
click at [221, 42] on span "Subjects" at bounding box center [219, 41] width 26 height 9
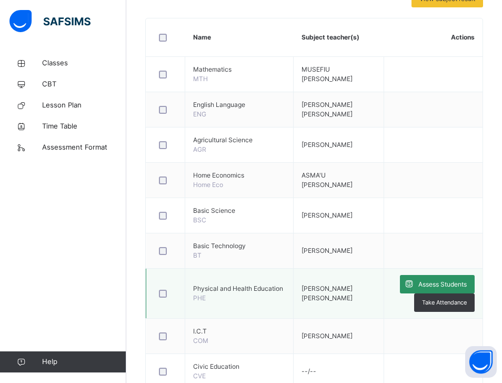
scroll to position [369, 0]
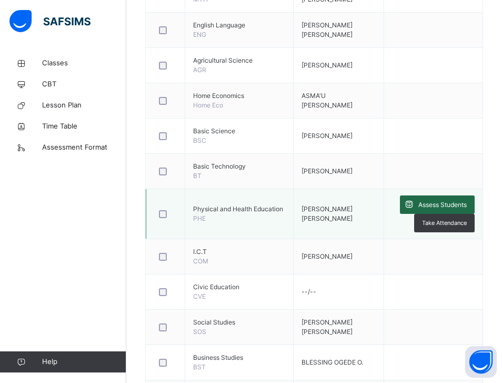
click at [436, 202] on span "Assess Students" at bounding box center [443, 204] width 48 height 9
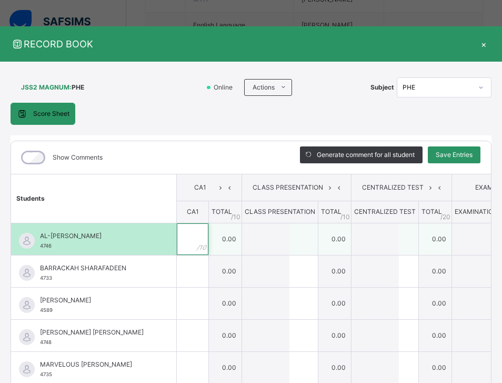
click at [205, 243] on div at bounding box center [193, 239] width 32 height 32
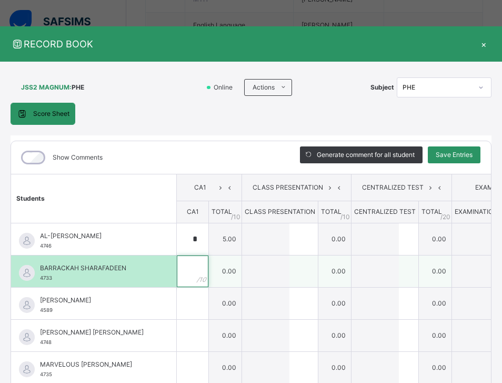
click at [195, 277] on input "text" at bounding box center [193, 271] width 32 height 32
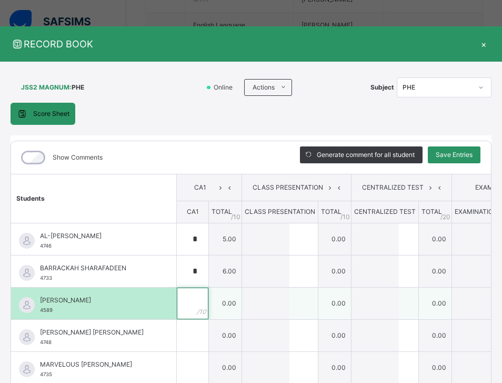
click at [202, 304] on div at bounding box center [193, 303] width 32 height 32
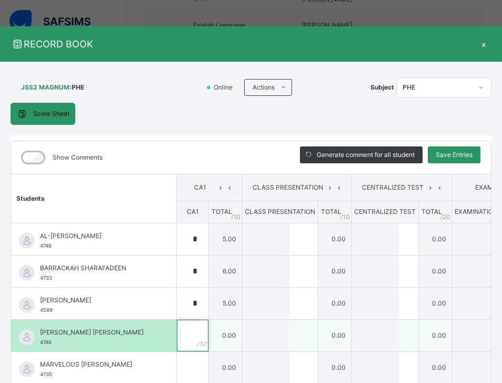
click at [200, 334] on div at bounding box center [193, 336] width 32 height 32
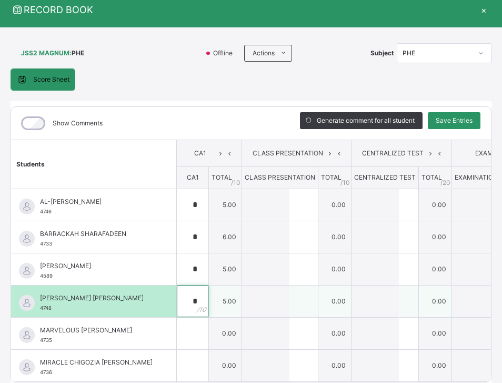
scroll to position [53, 0]
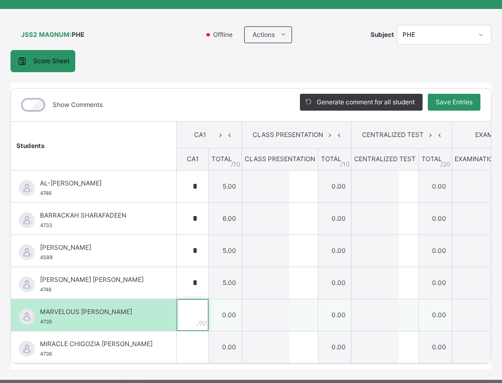
click at [208, 322] on div at bounding box center [193, 315] width 32 height 32
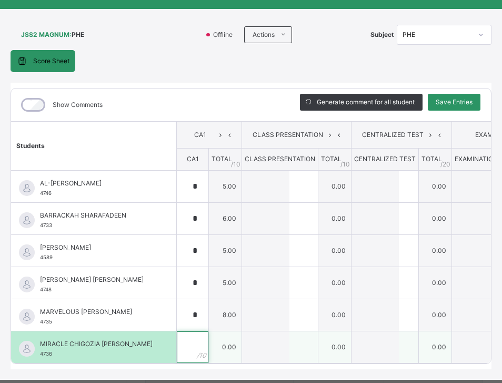
click at [207, 341] on div at bounding box center [193, 347] width 32 height 32
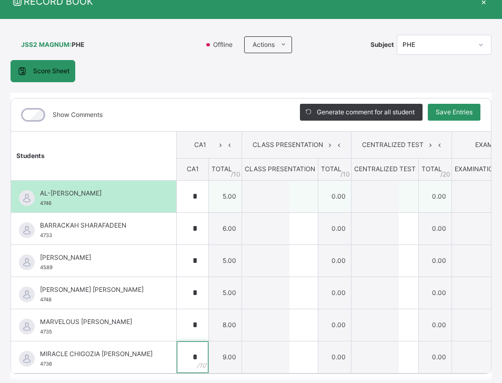
scroll to position [94, 0]
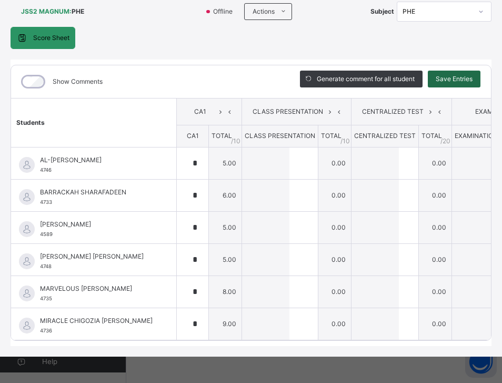
click at [480, 71] on div "Save Entries" at bounding box center [454, 79] width 53 height 17
click at [452, 71] on div "Save Entries" at bounding box center [454, 79] width 53 height 17
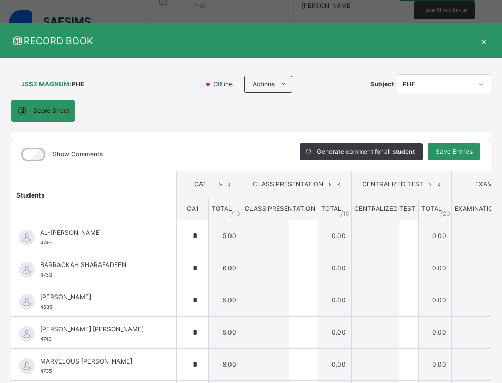
scroll to position [0, 0]
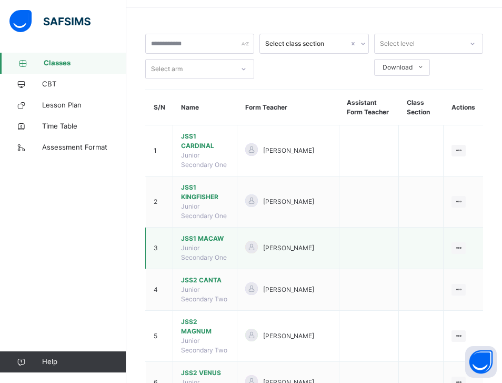
scroll to position [158, 0]
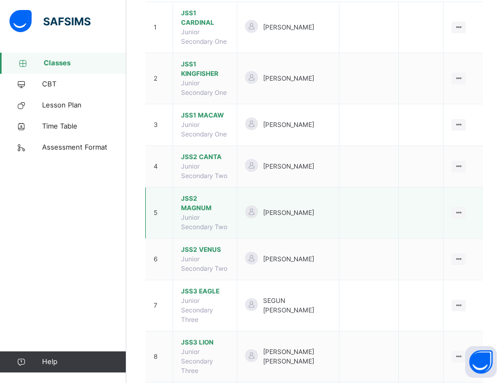
click at [213, 194] on span "JSS2 MAGNUM" at bounding box center [205, 203] width 48 height 19
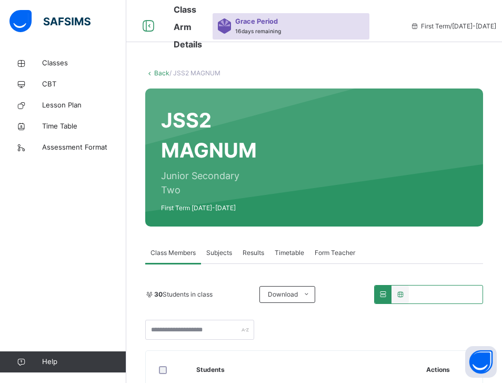
click at [222, 252] on span "Subjects" at bounding box center [219, 252] width 26 height 9
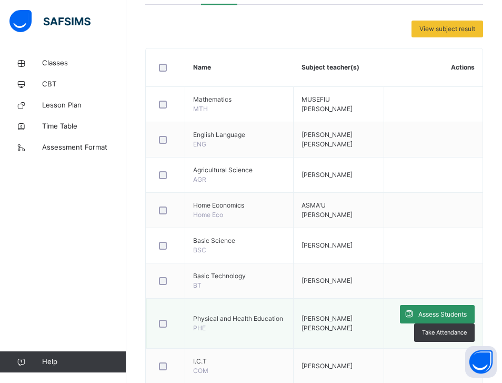
scroll to position [369, 0]
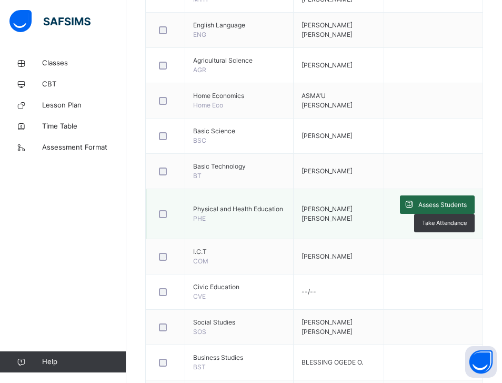
click at [437, 202] on span "Assess Students" at bounding box center [443, 204] width 48 height 9
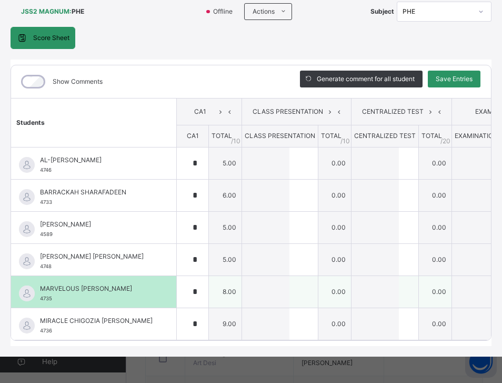
scroll to position [94, 0]
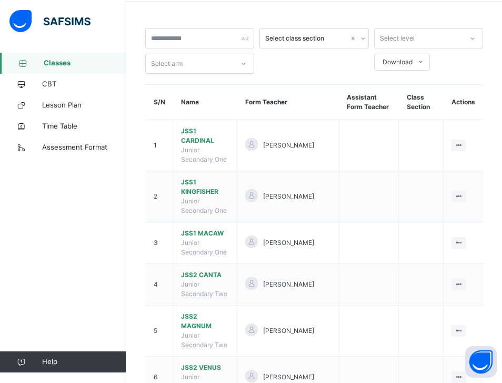
scroll to position [158, 0]
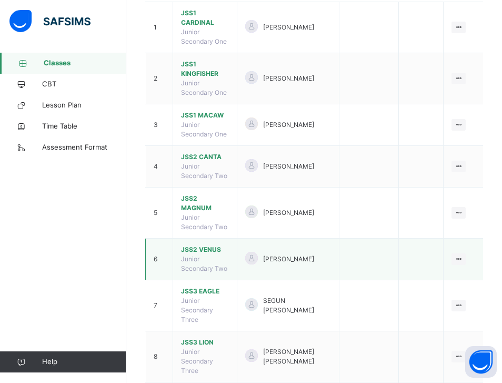
click at [212, 245] on span "JSS2 VENUS" at bounding box center [205, 249] width 48 height 9
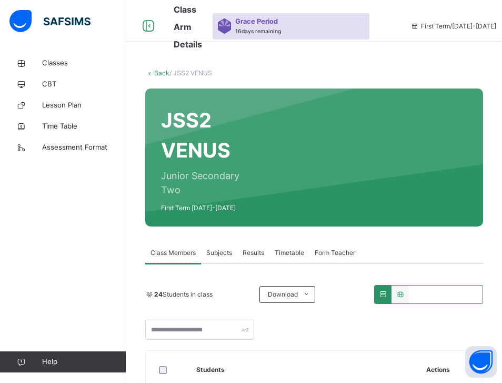
click at [221, 255] on span "Subjects" at bounding box center [219, 252] width 26 height 9
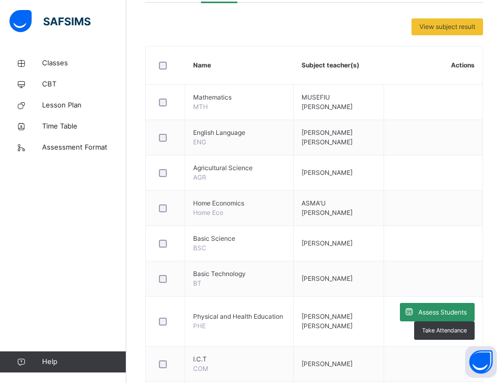
scroll to position [369, 0]
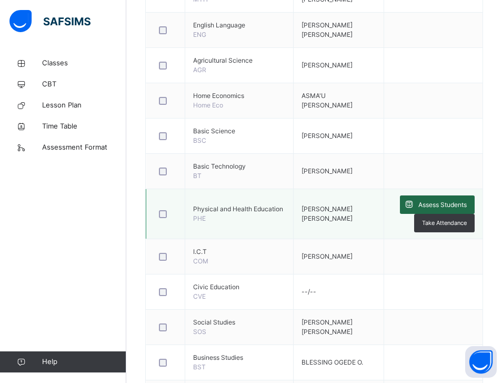
click at [461, 205] on span "Assess Students" at bounding box center [443, 204] width 48 height 9
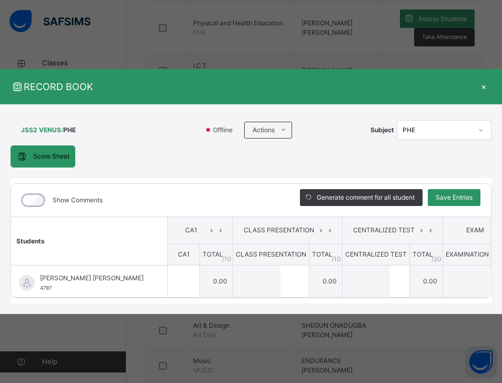
scroll to position [581, 0]
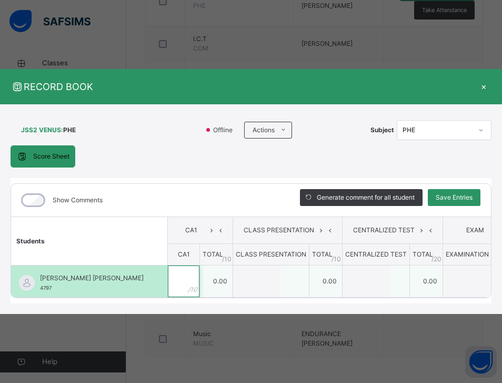
click at [168, 267] on div at bounding box center [184, 281] width 32 height 32
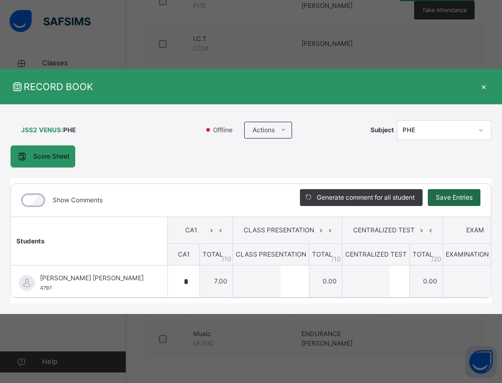
click at [469, 193] on span "Save Entries" at bounding box center [454, 197] width 37 height 9
click at [492, 80] on div "×" at bounding box center [484, 87] width 16 height 14
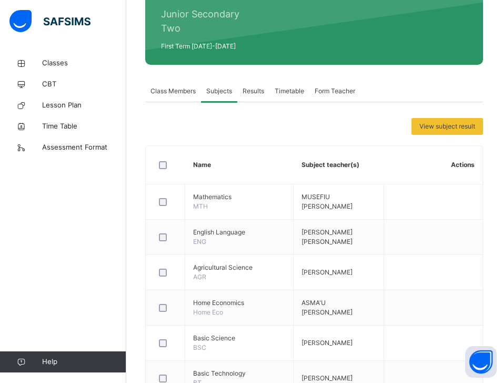
scroll to position [160, 0]
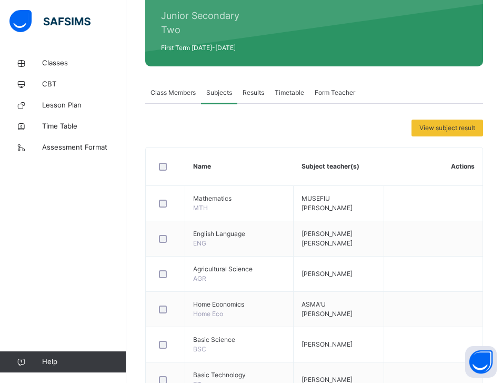
click at [182, 93] on span "Class Members" at bounding box center [173, 92] width 45 height 9
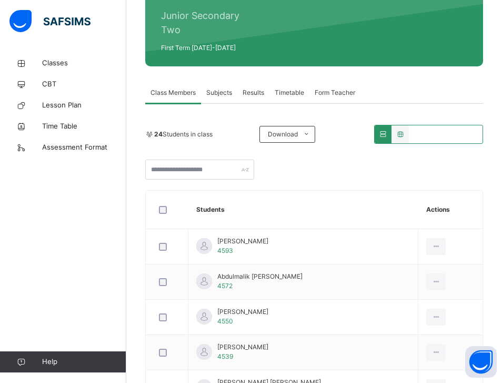
click at [228, 93] on span "Subjects" at bounding box center [219, 92] width 26 height 9
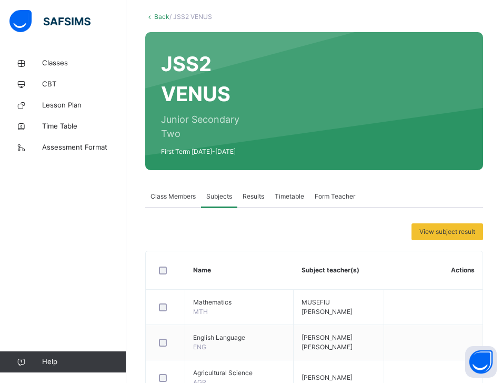
scroll to position [55, 0]
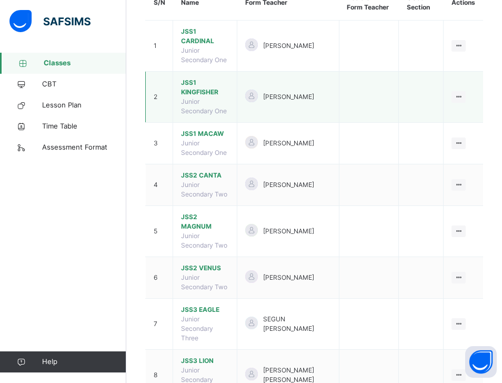
scroll to position [158, 0]
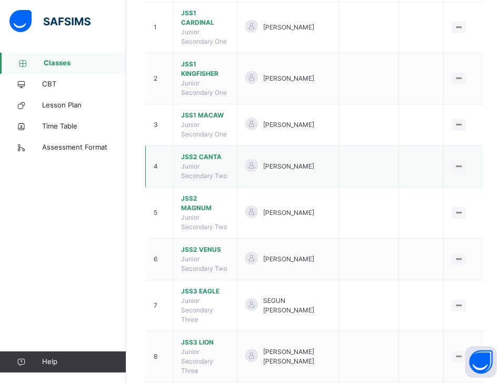
click at [208, 152] on span "JSS2 CANTA" at bounding box center [205, 156] width 48 height 9
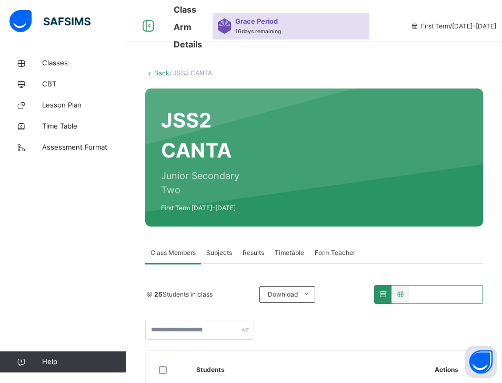
scroll to position [53, 0]
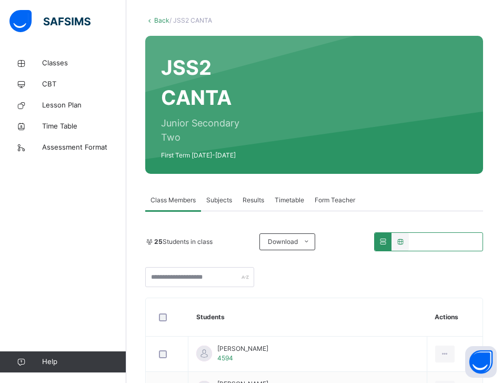
click at [222, 202] on span "Subjects" at bounding box center [219, 199] width 26 height 9
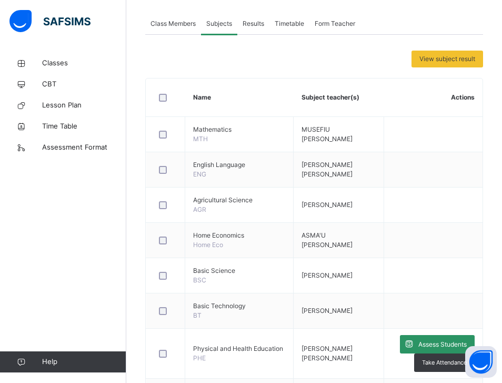
scroll to position [263, 0]
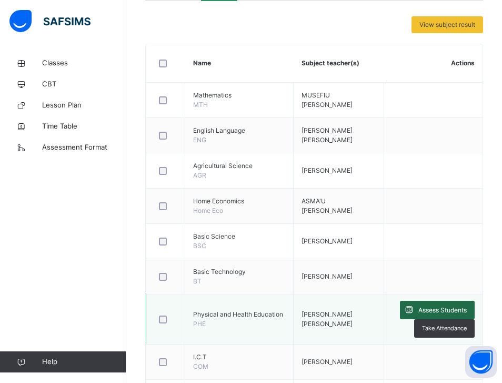
click at [459, 308] on span "Assess Students" at bounding box center [443, 309] width 48 height 9
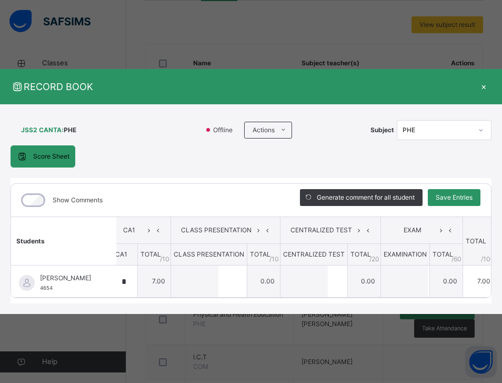
scroll to position [0, 0]
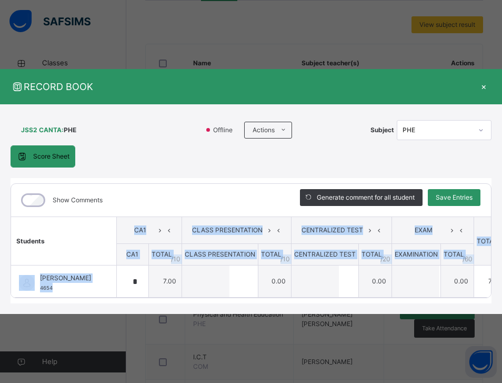
drag, startPoint x: 68, startPoint y: 277, endPoint x: 96, endPoint y: 247, distance: 41.0
click at [96, 247] on table "Students CA1 CLASS PRESENTATION CENTRALIZED TEST EXAM TOTAL /100 Comment CA1 TO…" at bounding box center [262, 257] width 502 height 82
click at [96, 247] on th "Students" at bounding box center [63, 240] width 105 height 49
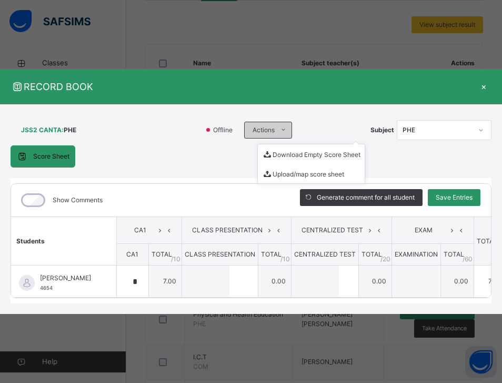
click at [287, 126] on icon at bounding box center [284, 130] width 8 height 8
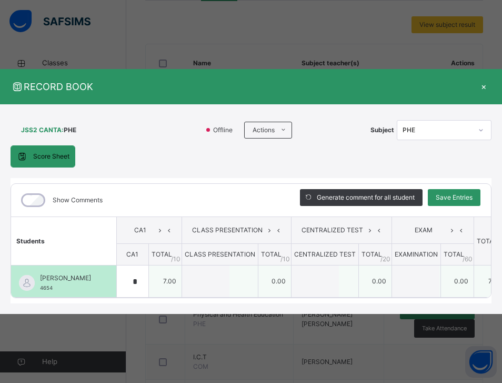
click at [258, 272] on div at bounding box center [220, 281] width 76 height 32
drag, startPoint x: 276, startPoint y: 272, endPoint x: 285, endPoint y: 273, distance: 9.0
click at [258, 272] on div at bounding box center [220, 281] width 76 height 32
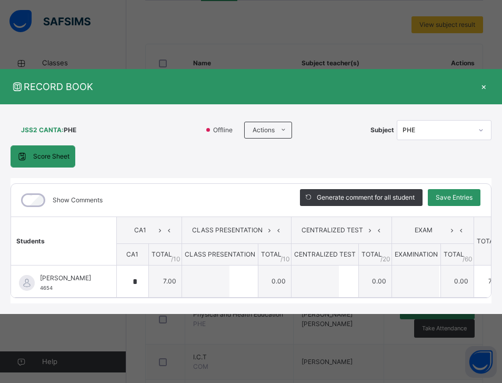
click at [490, 80] on div "×" at bounding box center [484, 87] width 16 height 14
